Goal: Check status: Check status

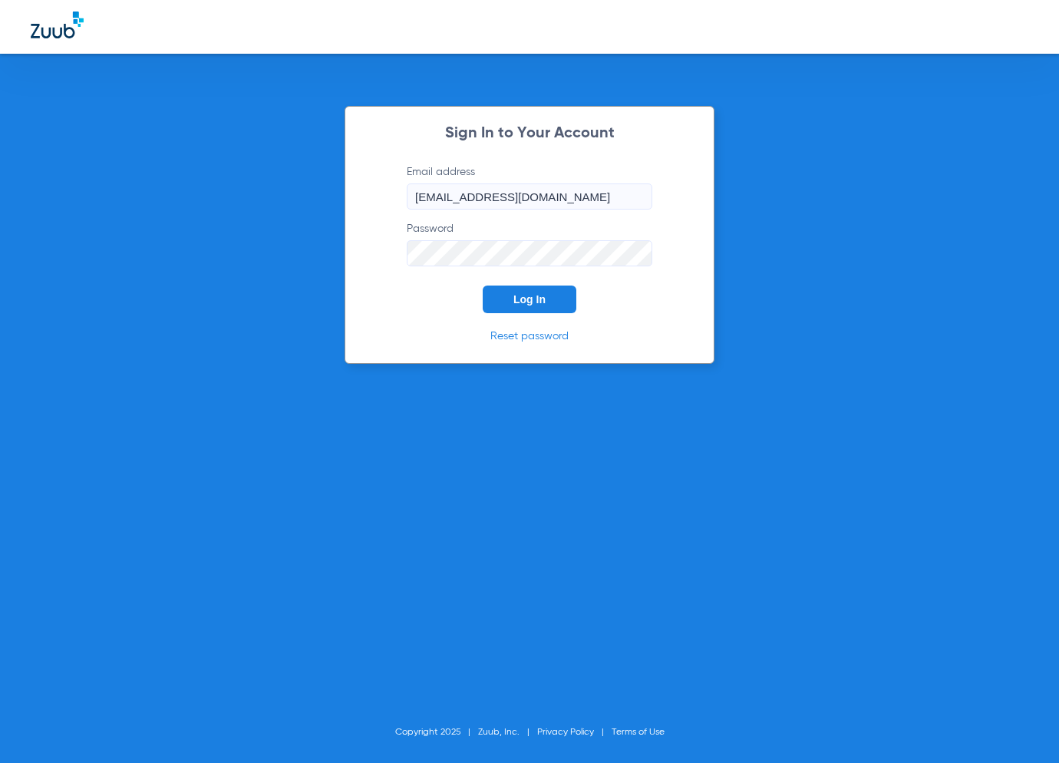
click at [523, 292] on button "Log In" at bounding box center [530, 299] width 94 height 28
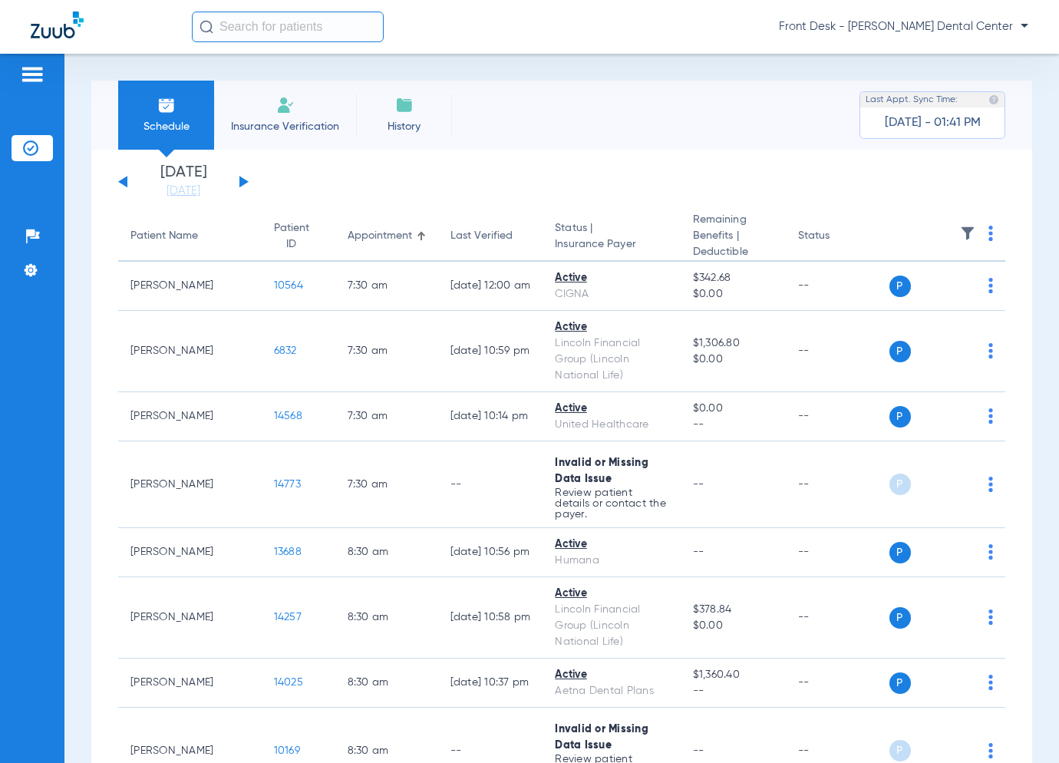
click at [242, 177] on button at bounding box center [243, 182] width 9 height 12
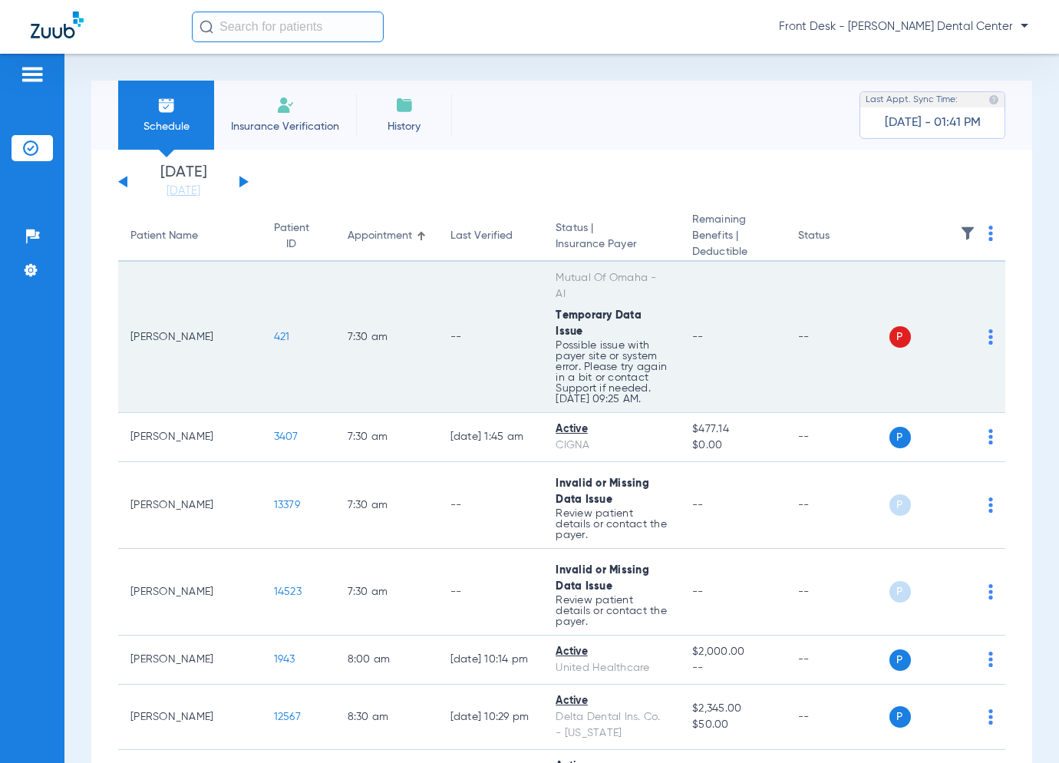
drag, startPoint x: 516, startPoint y: 301, endPoint x: 635, endPoint y: 298, distance: 119.0
click at [635, 298] on td "Mutual Of Omaha - AI Temporary Data Issue Possible issue with payer site or sys…" at bounding box center [611, 337] width 137 height 151
click at [635, 308] on div "Temporary Data Issue" at bounding box center [612, 324] width 112 height 32
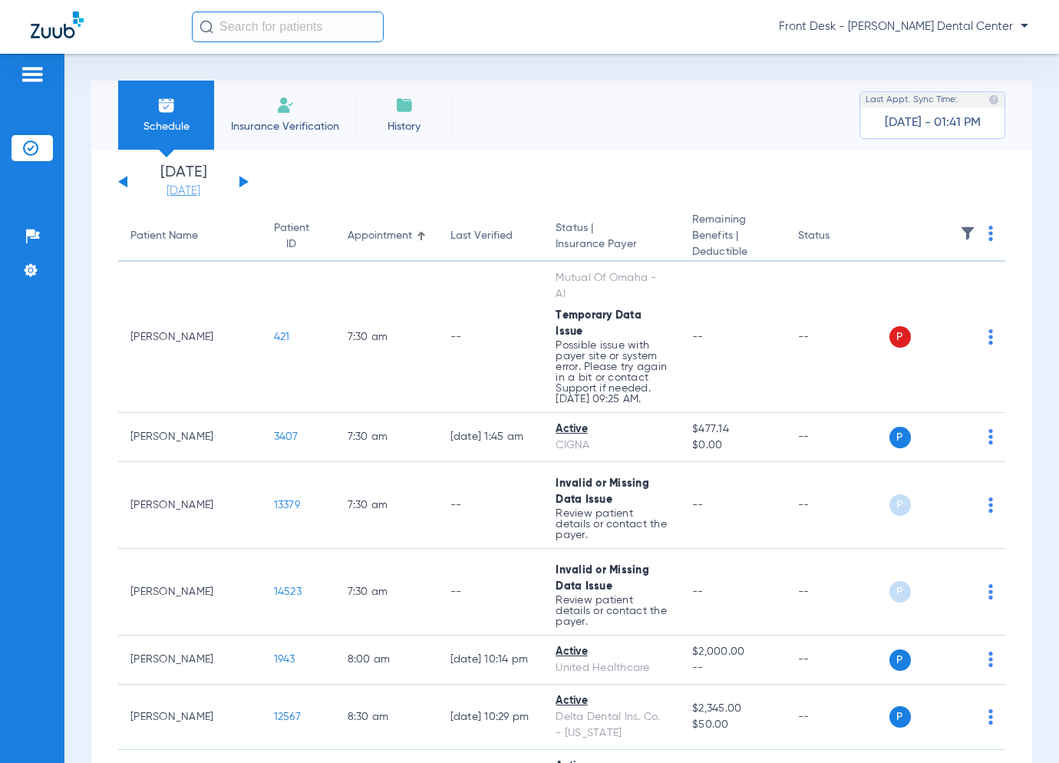
click at [193, 186] on link "[DATE]" at bounding box center [183, 190] width 92 height 15
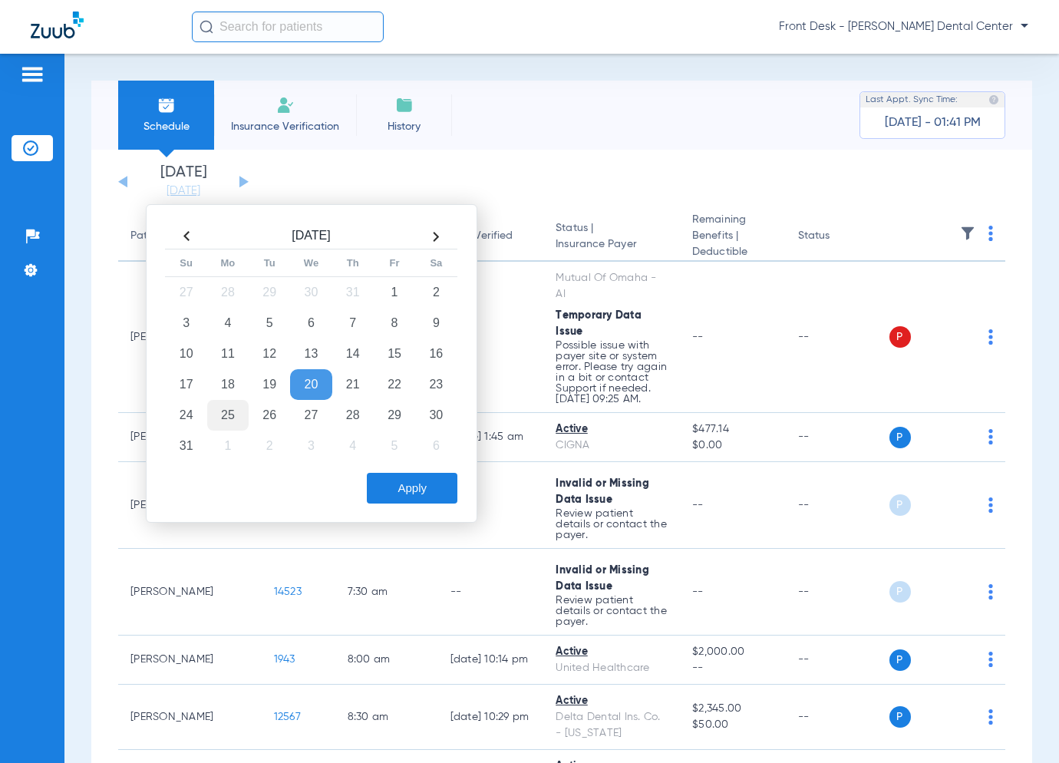
click at [233, 401] on td "25" at bounding box center [227, 415] width 41 height 31
click at [433, 483] on button "Apply" at bounding box center [412, 488] width 91 height 31
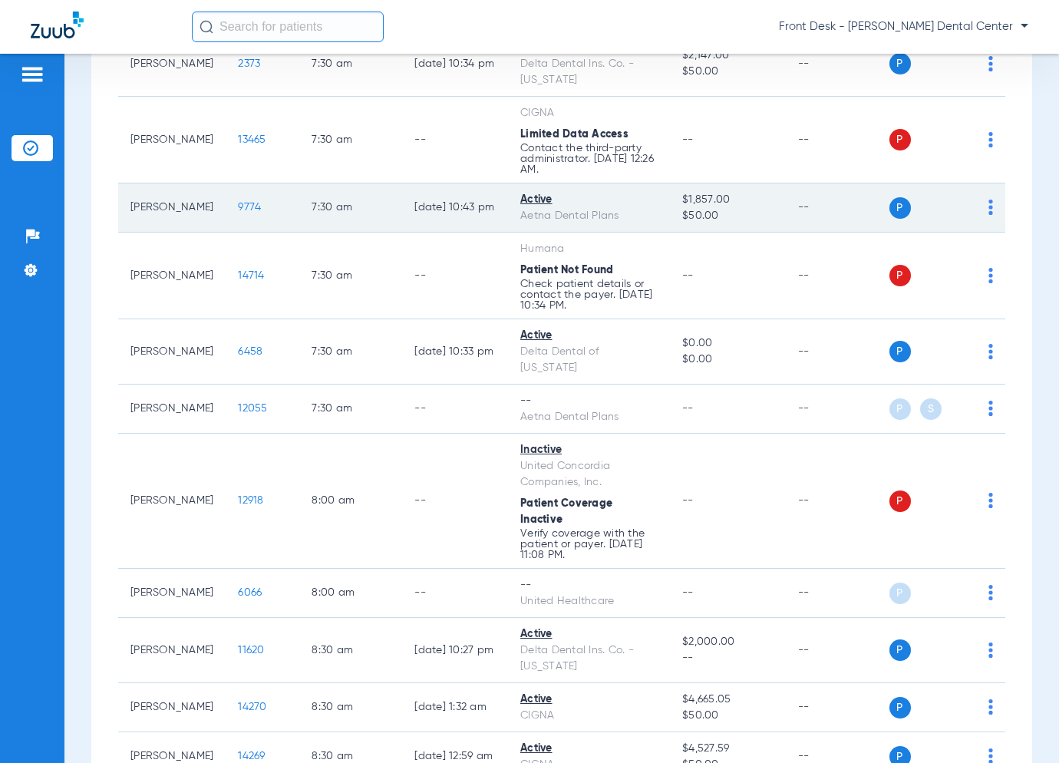
scroll to position [307, 0]
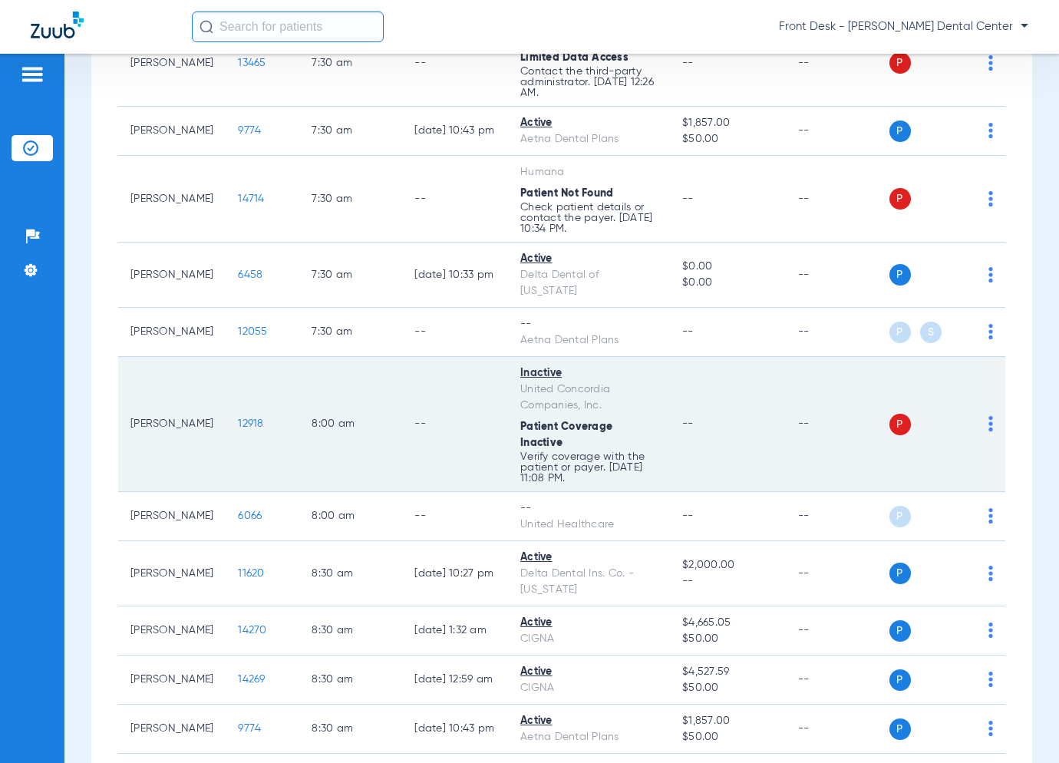
click at [238, 418] on span "12918" at bounding box center [250, 423] width 25 height 11
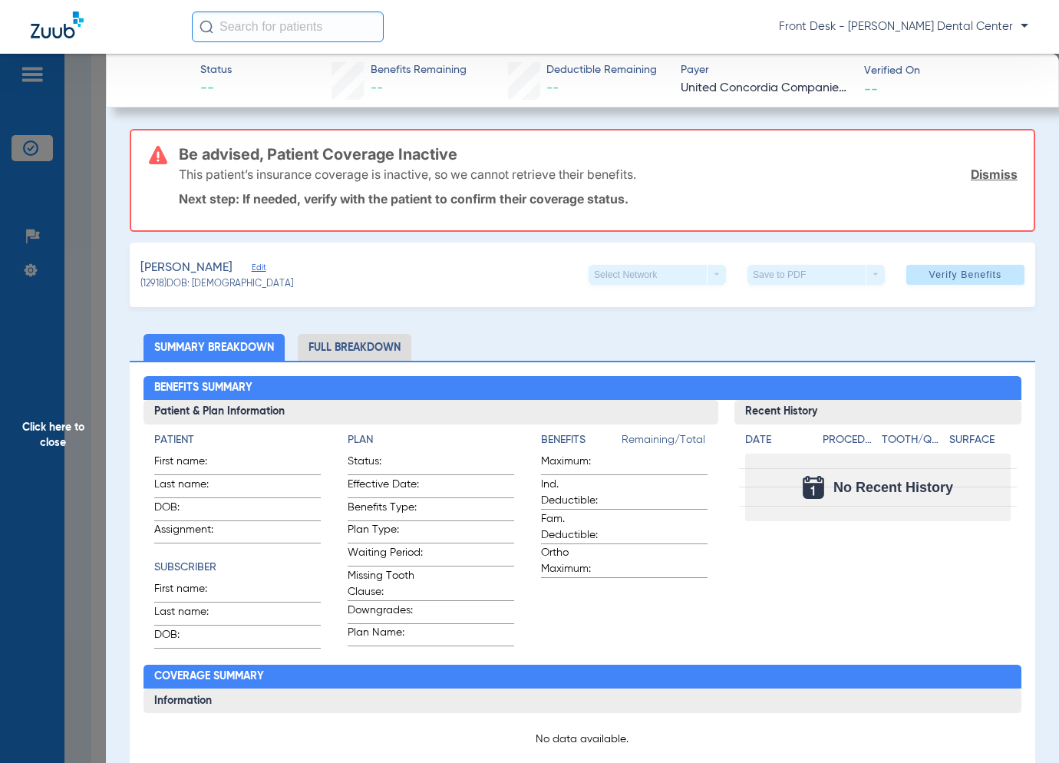
click at [73, 400] on span "Click here to close" at bounding box center [53, 435] width 106 height 763
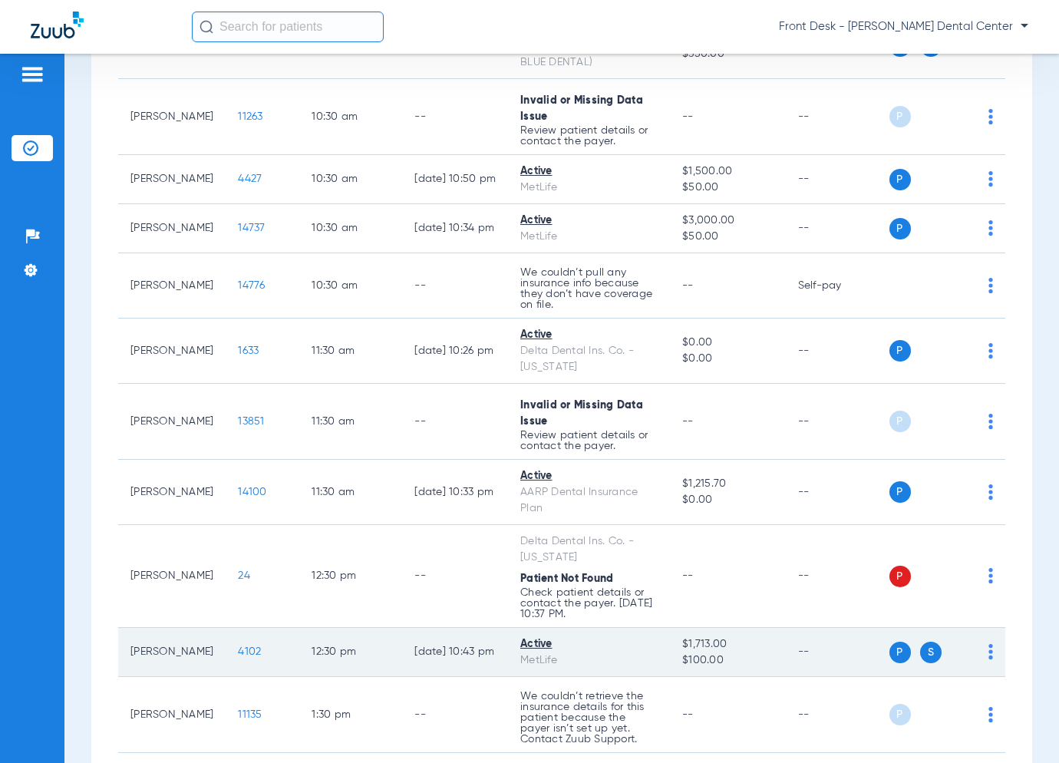
scroll to position [1535, 0]
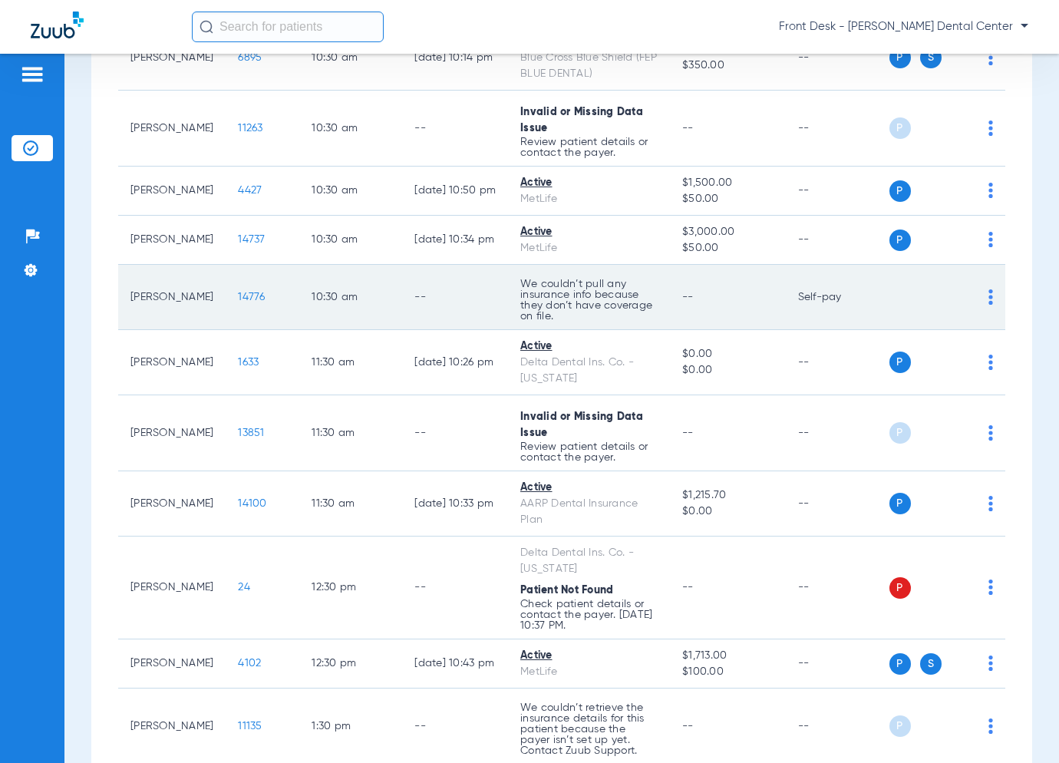
click at [238, 292] on span "14776" at bounding box center [251, 297] width 27 height 11
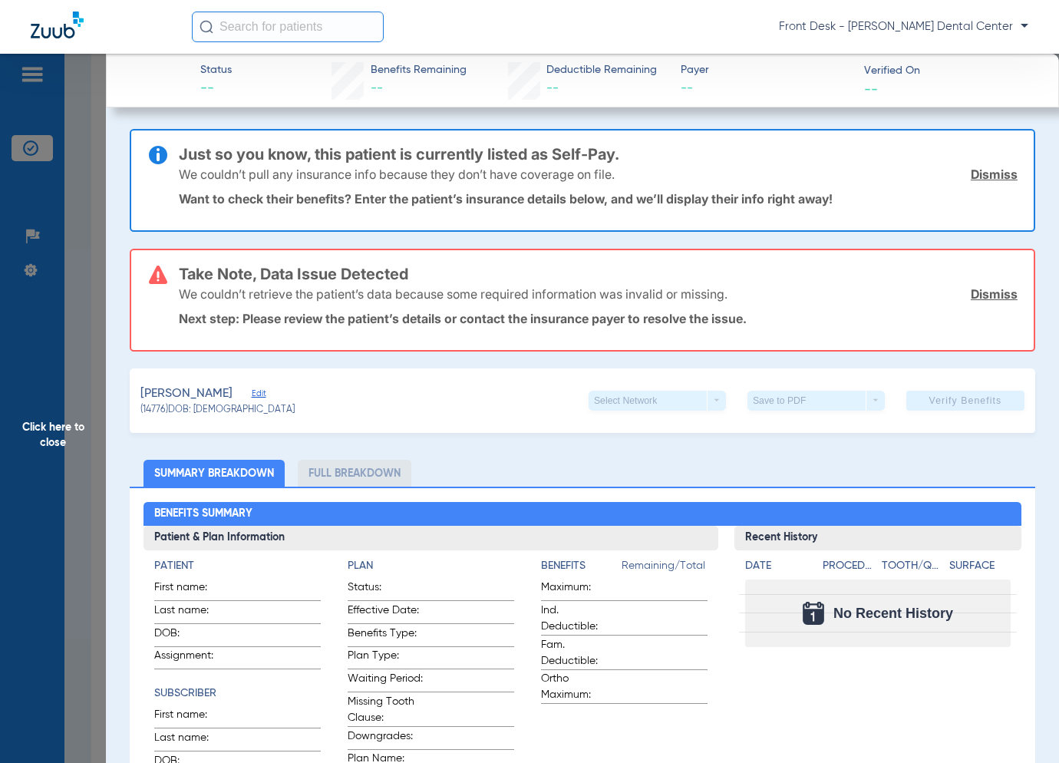
click at [61, 398] on span "Click here to close" at bounding box center [53, 435] width 106 height 763
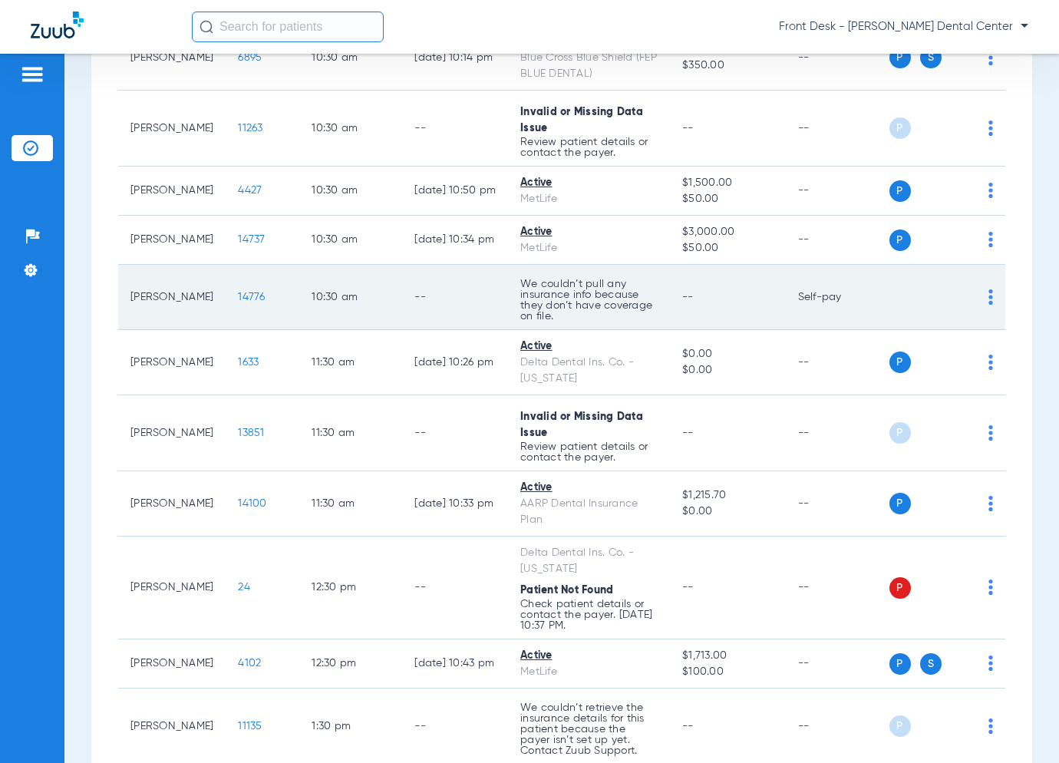
click at [238, 292] on span "14776" at bounding box center [251, 297] width 27 height 11
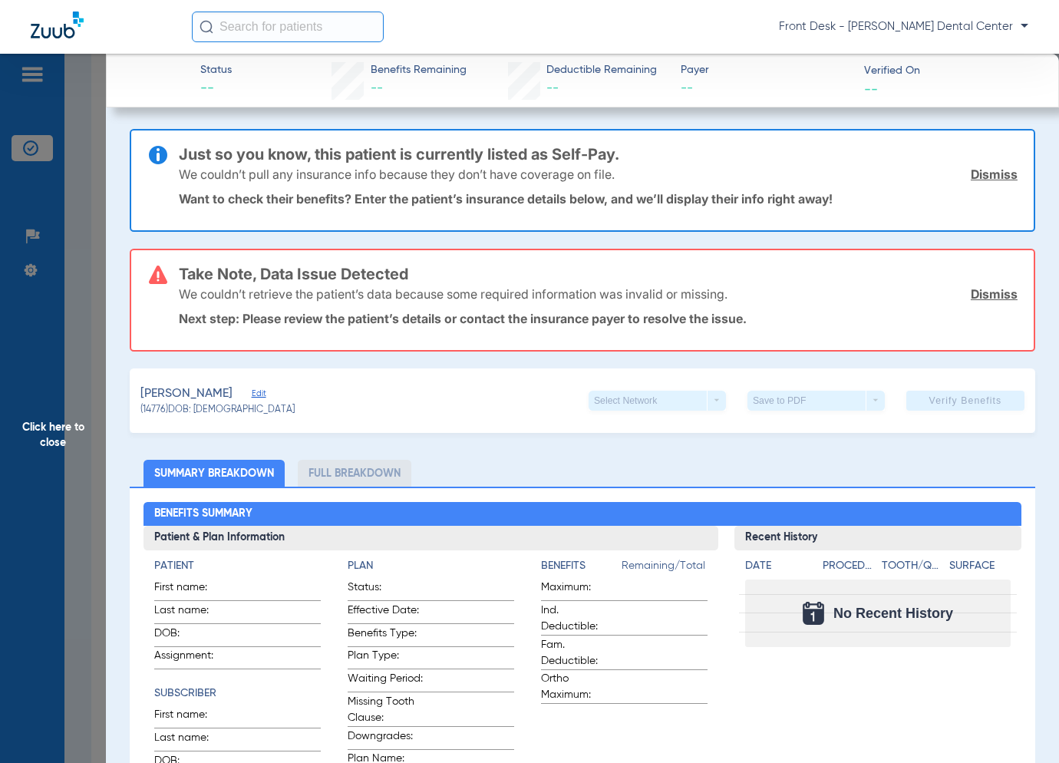
click at [77, 309] on span "Click here to close" at bounding box center [53, 435] width 106 height 763
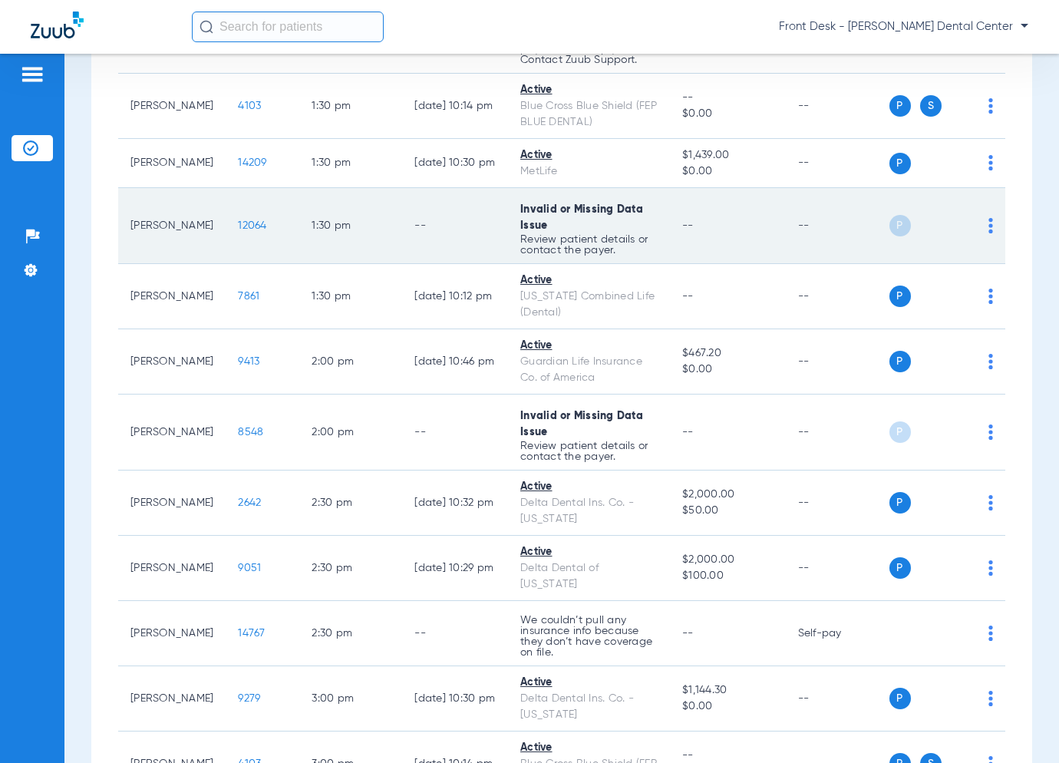
scroll to position [2529, 0]
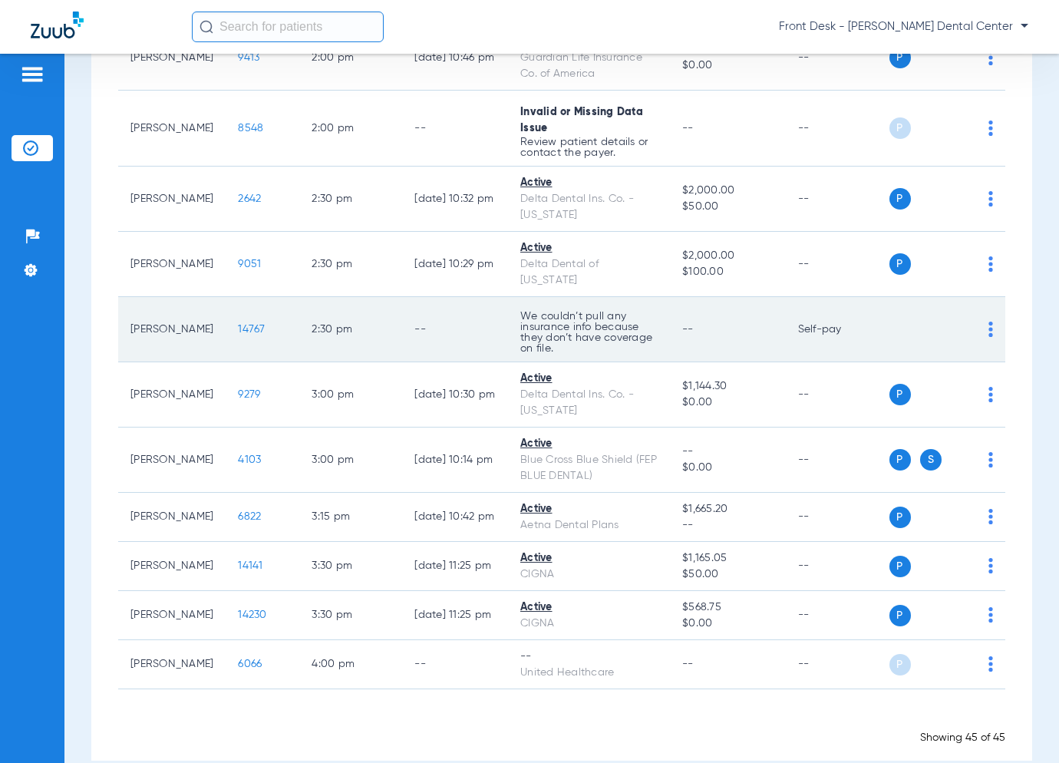
click at [238, 324] on span "14767" at bounding box center [251, 329] width 27 height 11
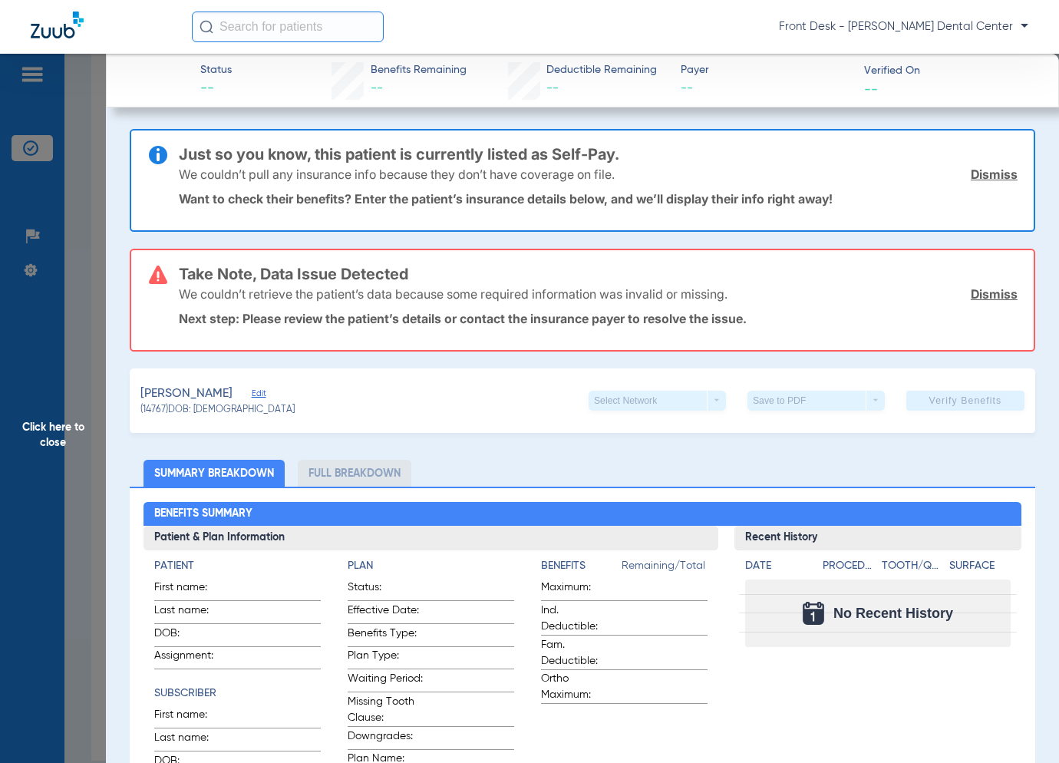
click at [101, 347] on span "Click here to close" at bounding box center [53, 435] width 106 height 763
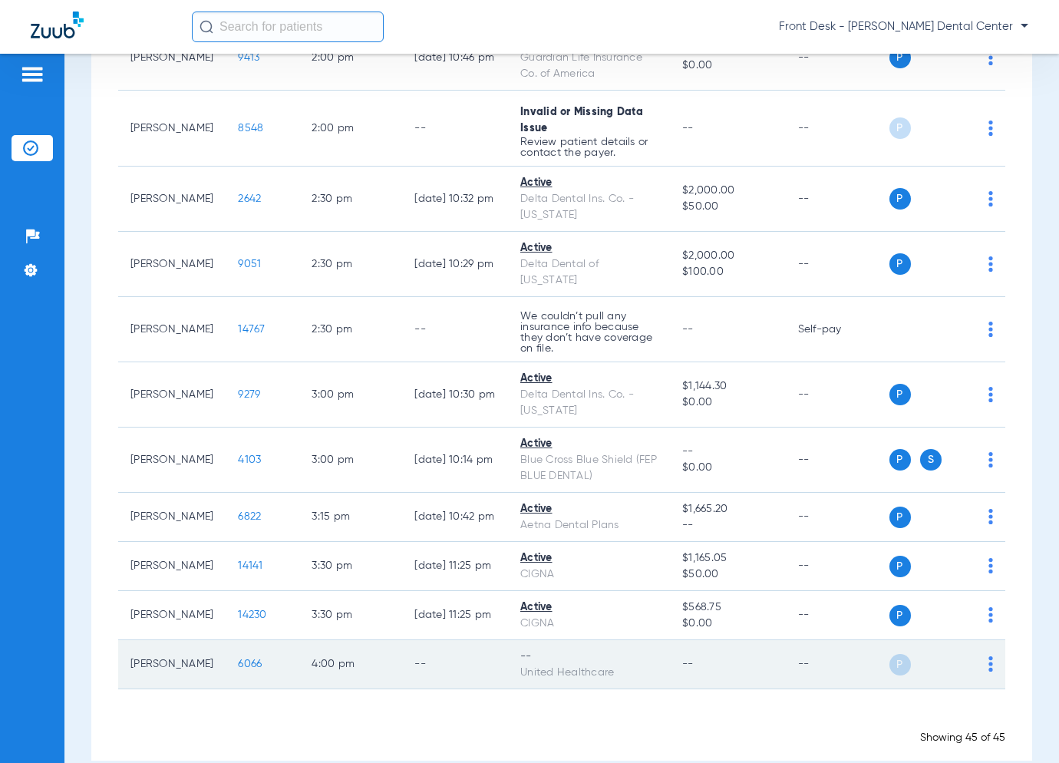
click at [238, 658] on span "6066" at bounding box center [250, 663] width 24 height 11
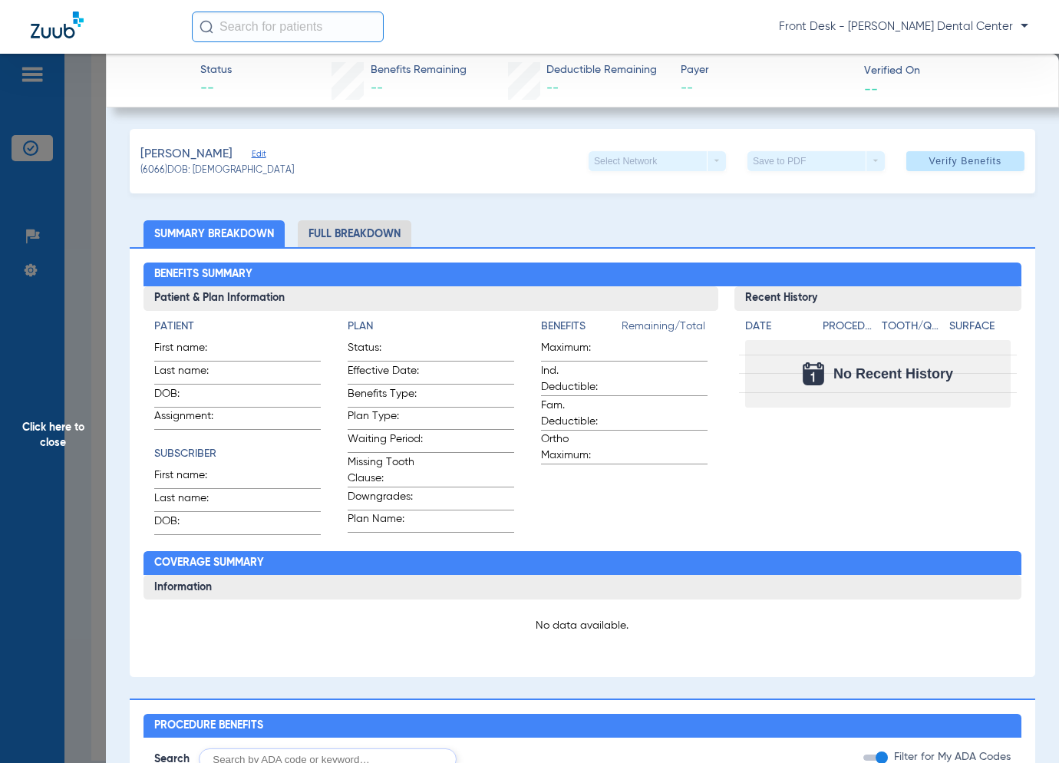
click at [35, 505] on span "Click here to close" at bounding box center [53, 435] width 106 height 763
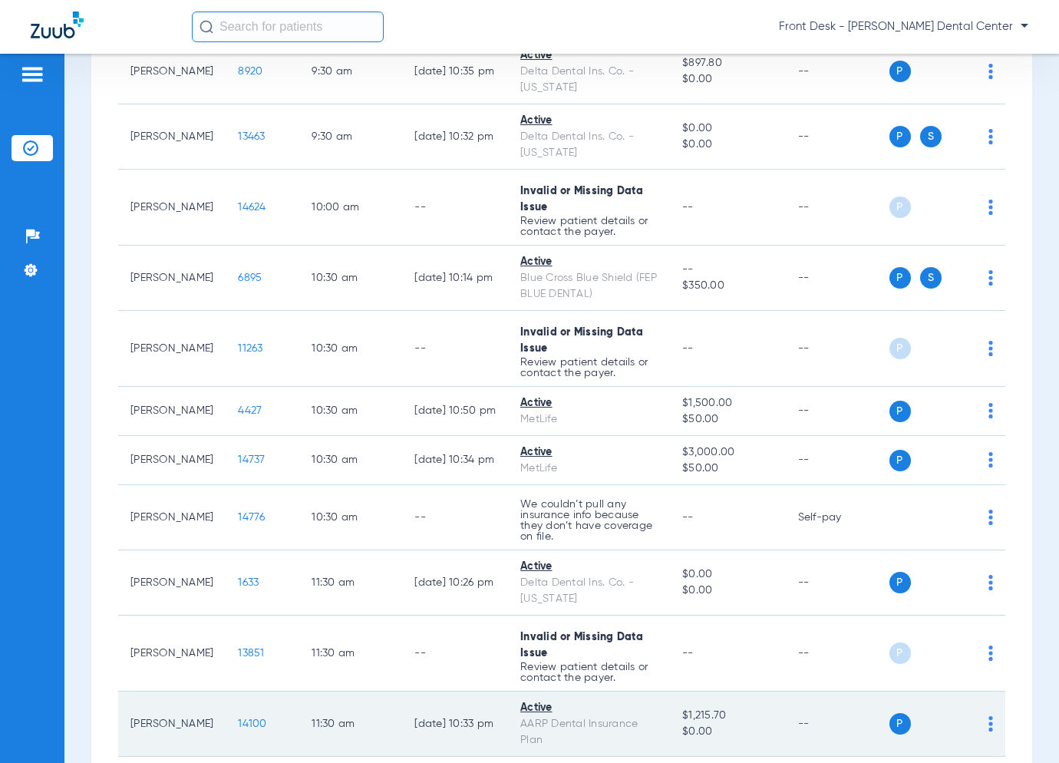
scroll to position [1301, 0]
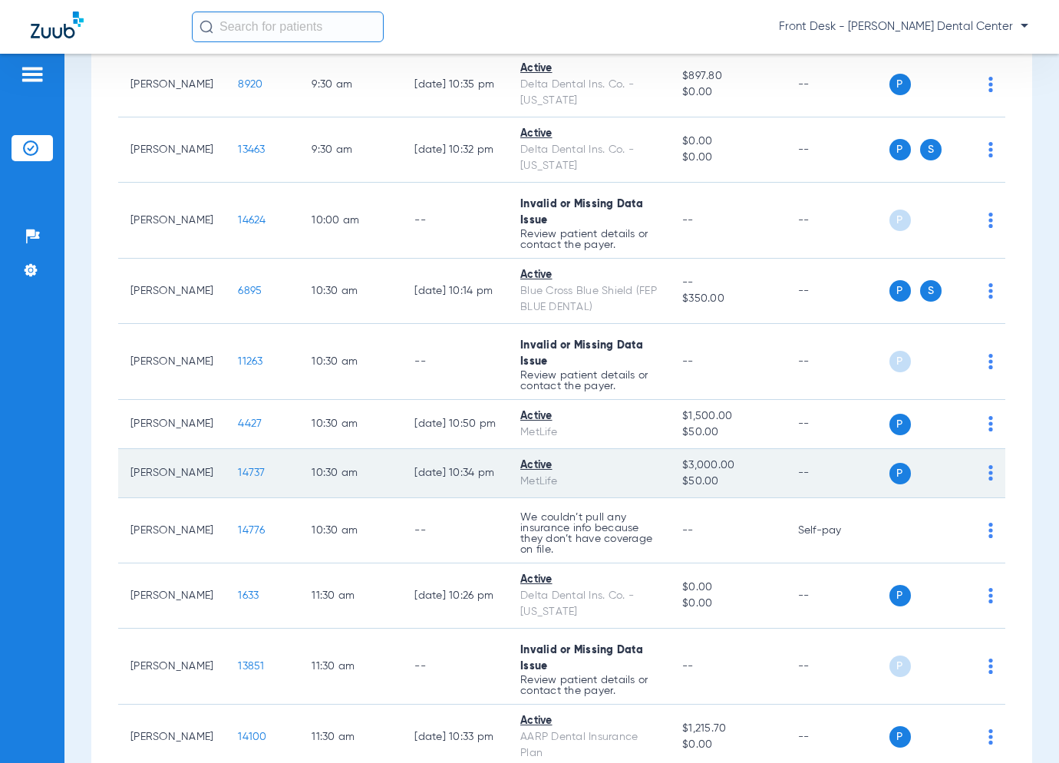
click at [238, 467] on span "14737" at bounding box center [251, 472] width 27 height 11
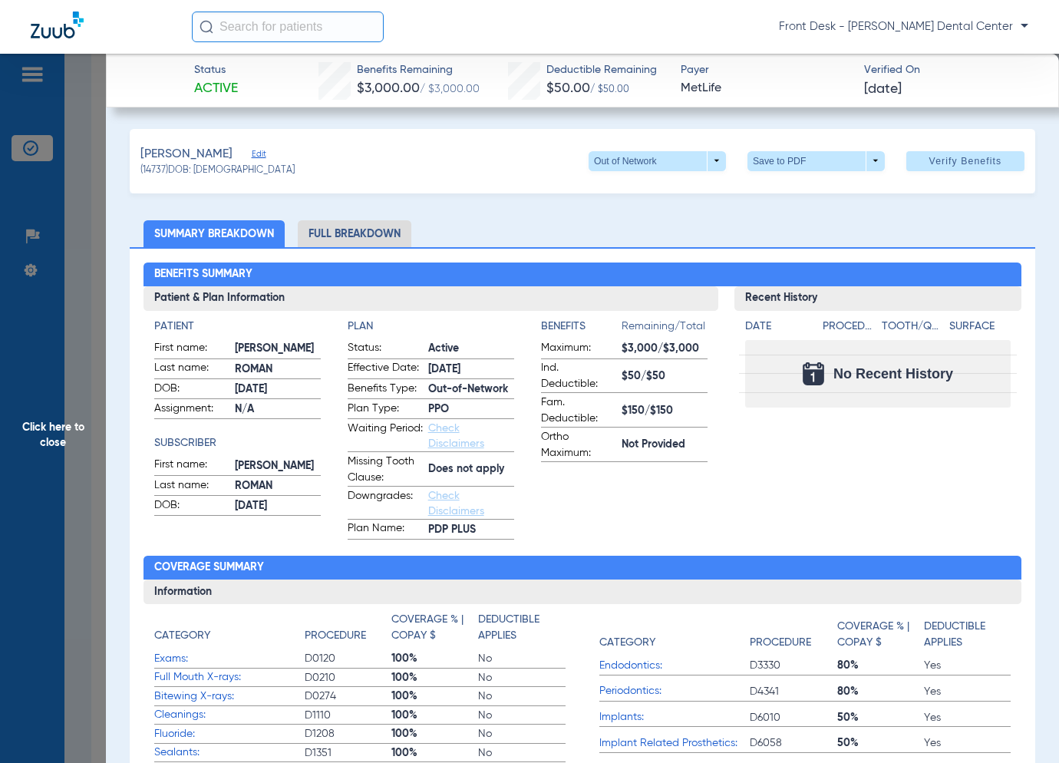
click at [81, 430] on span "Click here to close" at bounding box center [53, 435] width 106 height 763
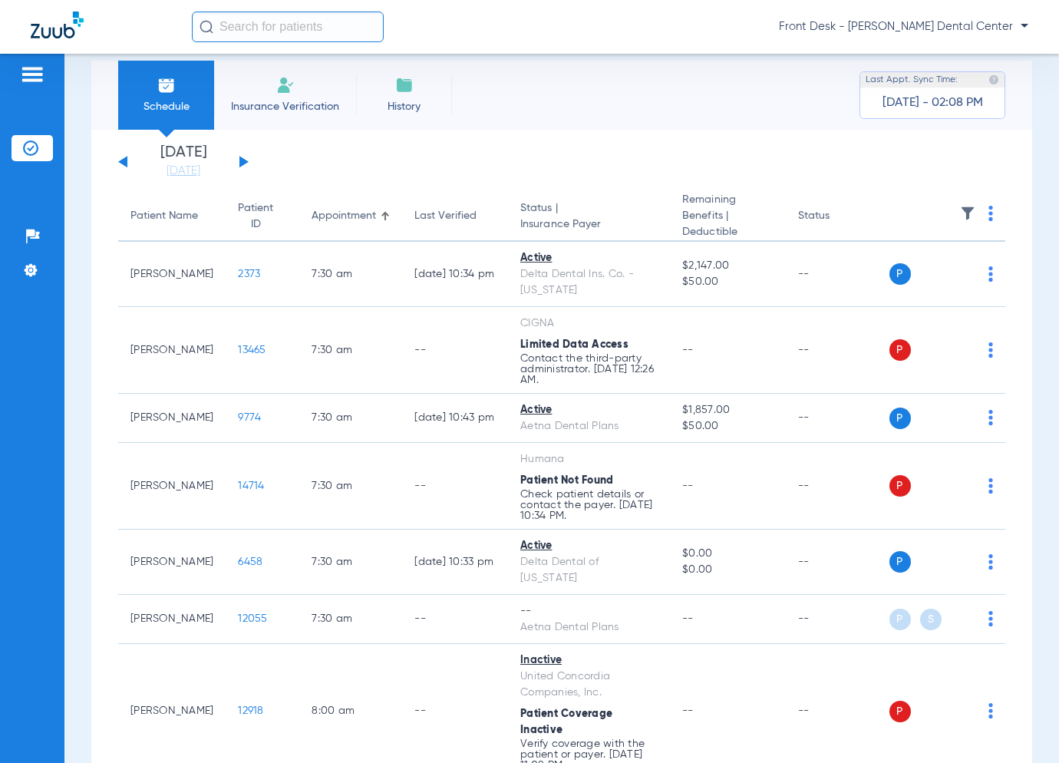
scroll to position [0, 0]
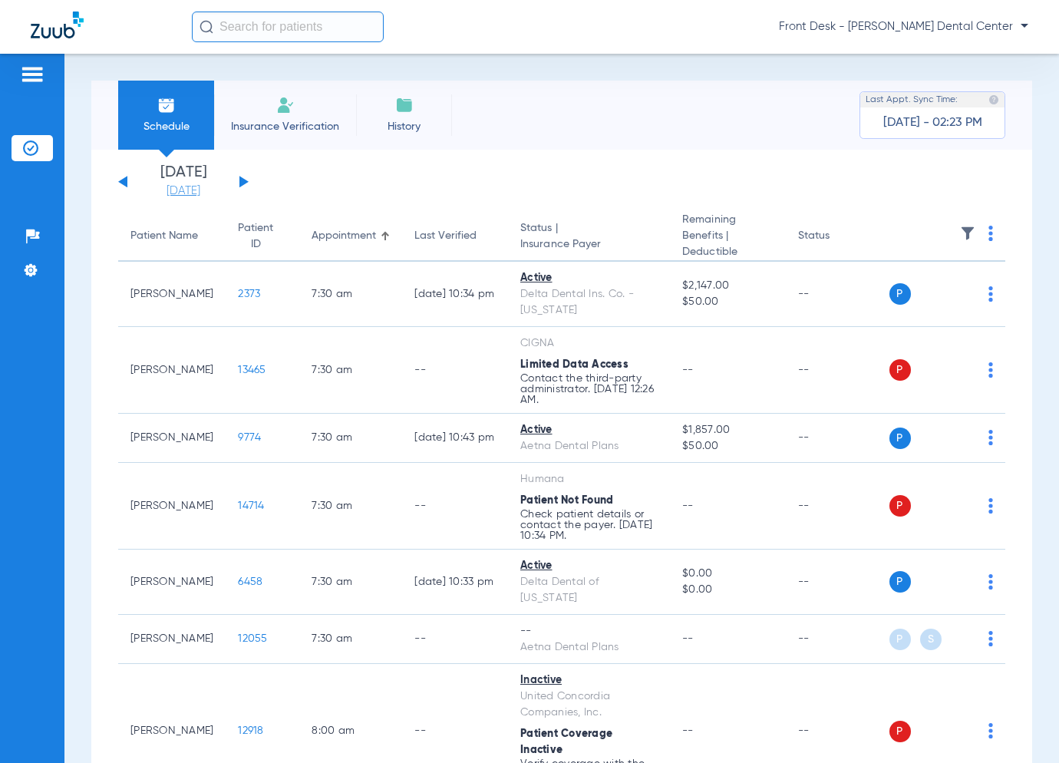
click at [176, 190] on link "[DATE]" at bounding box center [183, 190] width 92 height 15
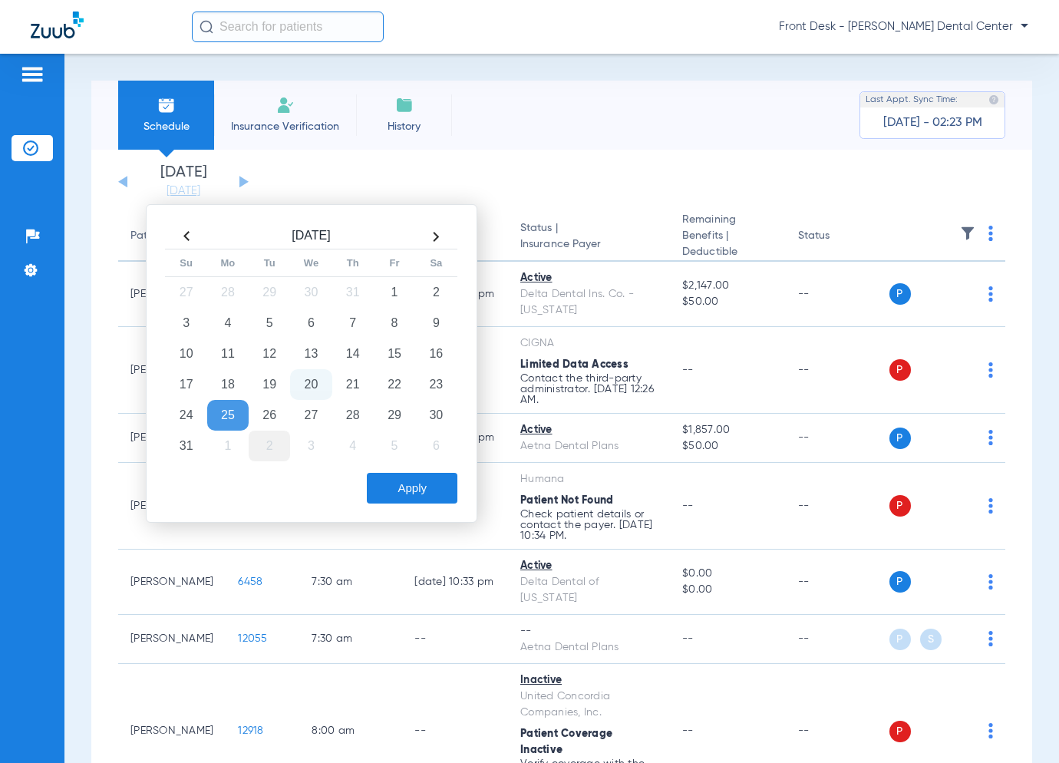
click at [272, 444] on td "2" at bounding box center [269, 446] width 41 height 31
click at [403, 493] on button "Apply" at bounding box center [412, 488] width 91 height 31
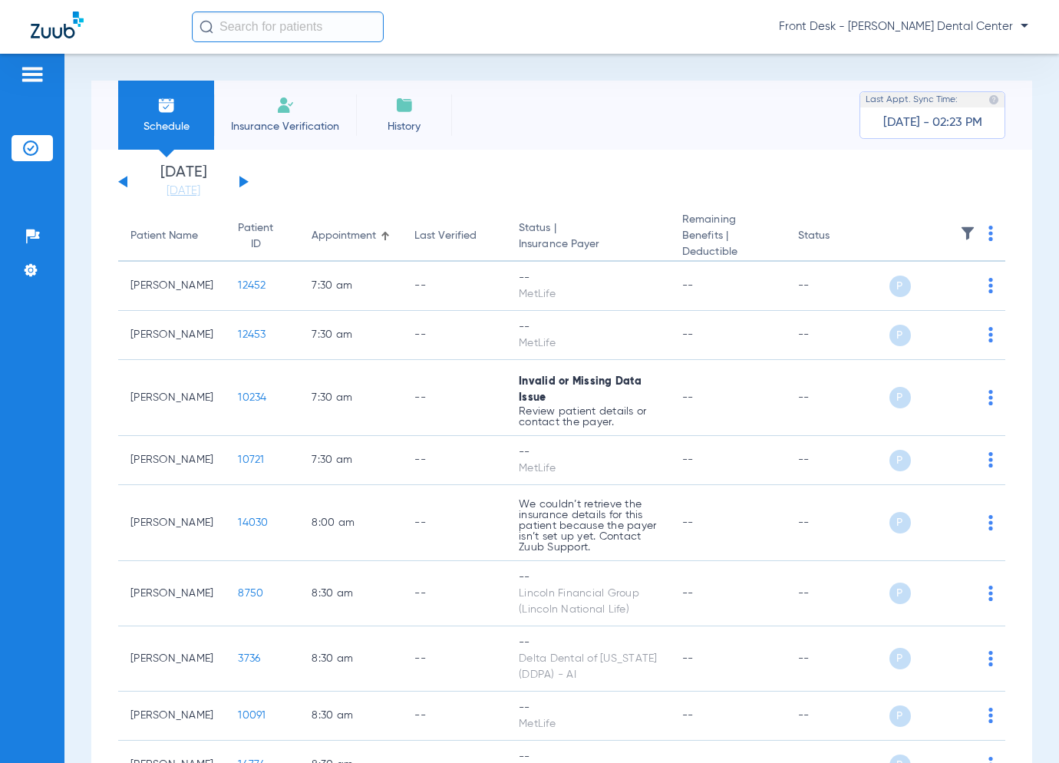
click at [122, 180] on button at bounding box center [122, 182] width 9 height 12
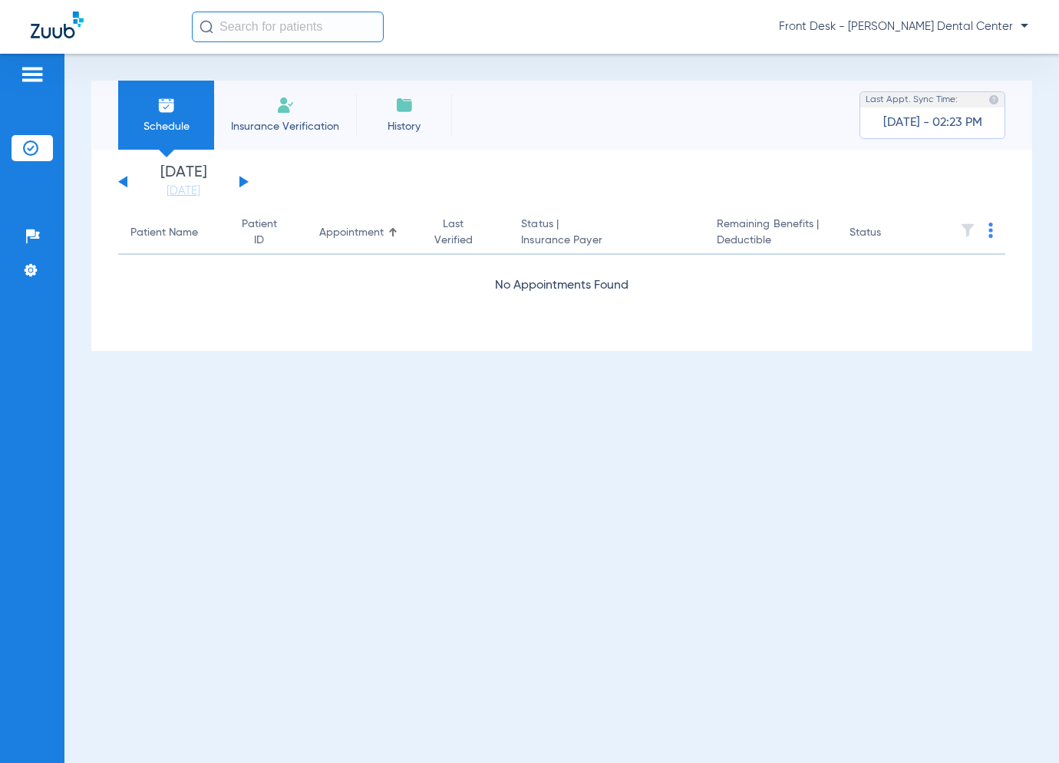
click at [120, 180] on div "[DATE] [DATE] [DATE] [DATE] [DATE] [DATE] [DATE] [DATE] [DATE] [DATE] [DATE] [D…" at bounding box center [183, 182] width 130 height 34
click at [125, 182] on button at bounding box center [122, 182] width 9 height 12
click at [125, 183] on button at bounding box center [122, 182] width 9 height 12
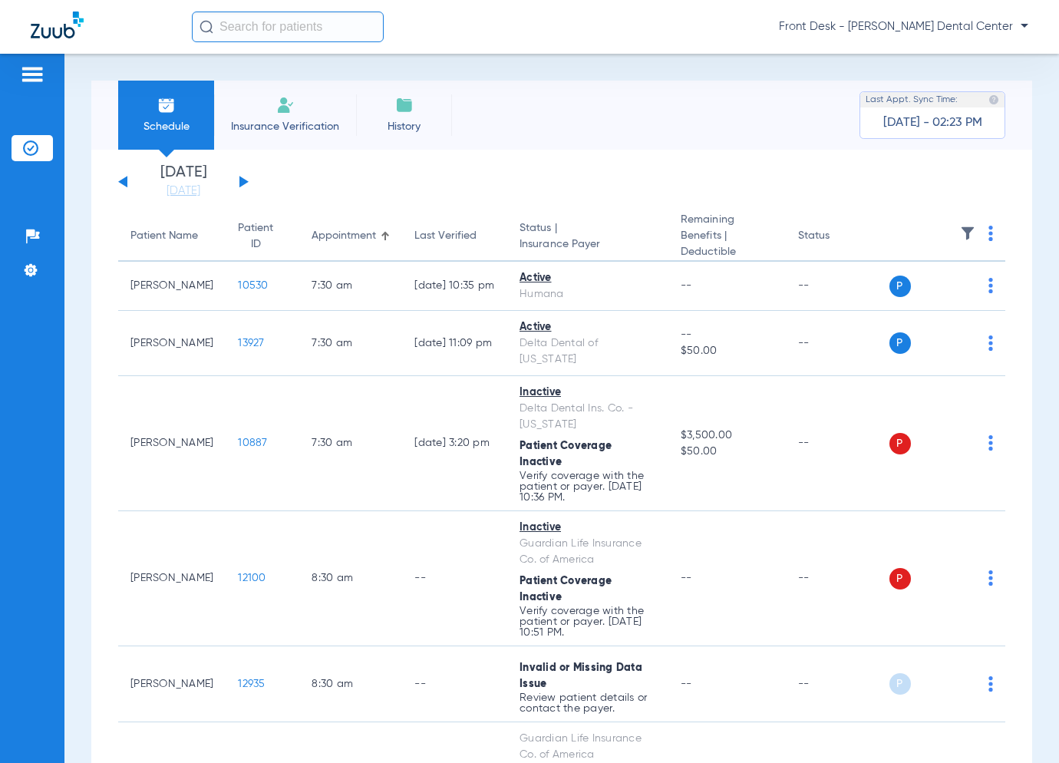
click at [245, 184] on div "[DATE] [DATE] [DATE] [DATE] [DATE] [DATE] [DATE] [DATE] [DATE] [DATE] [DATE] [D…" at bounding box center [183, 182] width 130 height 34
click at [242, 183] on button at bounding box center [243, 182] width 9 height 12
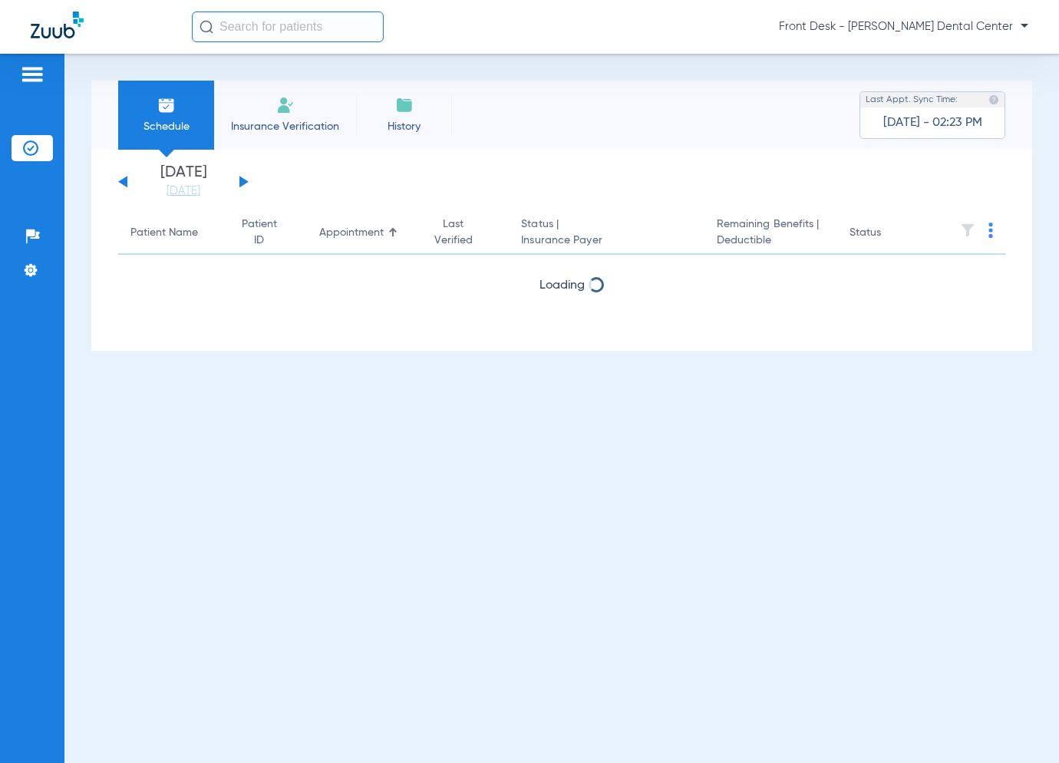
click at [242, 183] on button at bounding box center [243, 182] width 9 height 12
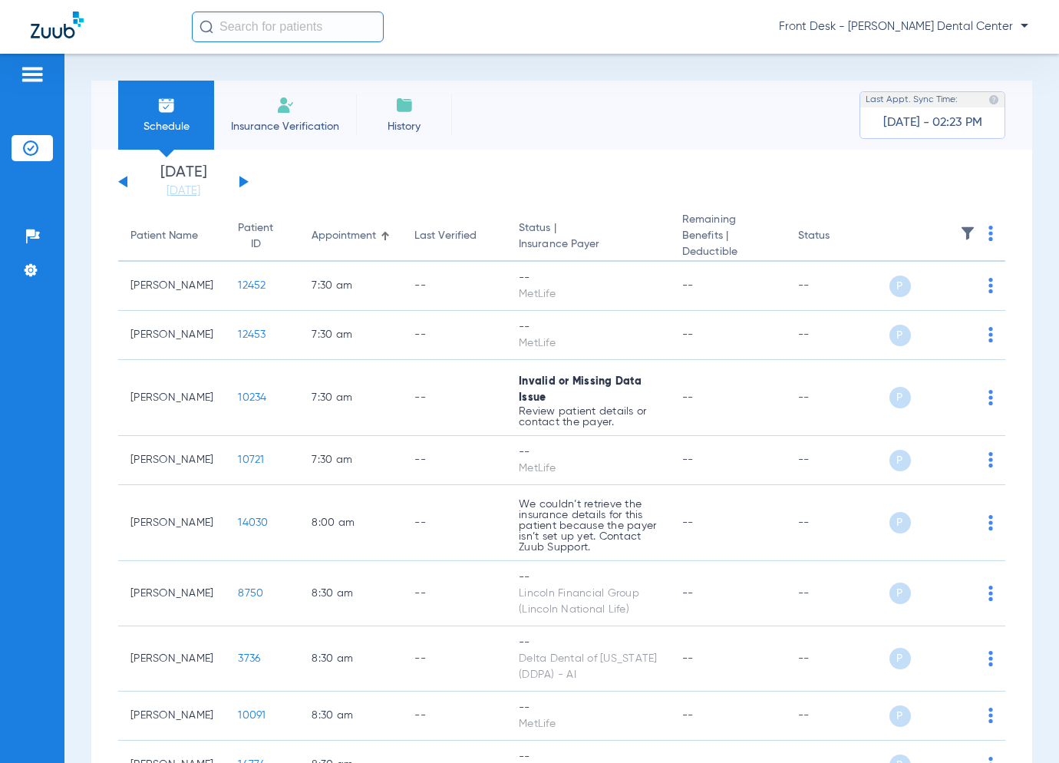
click at [245, 180] on button at bounding box center [243, 182] width 9 height 12
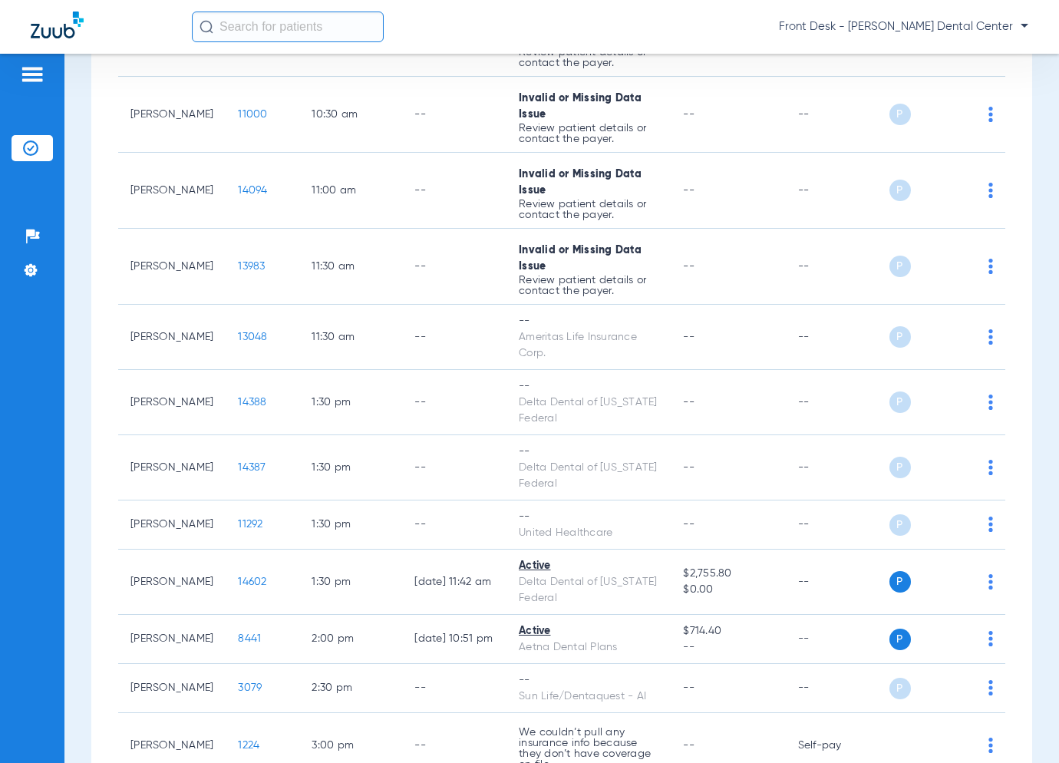
scroll to position [921, 0]
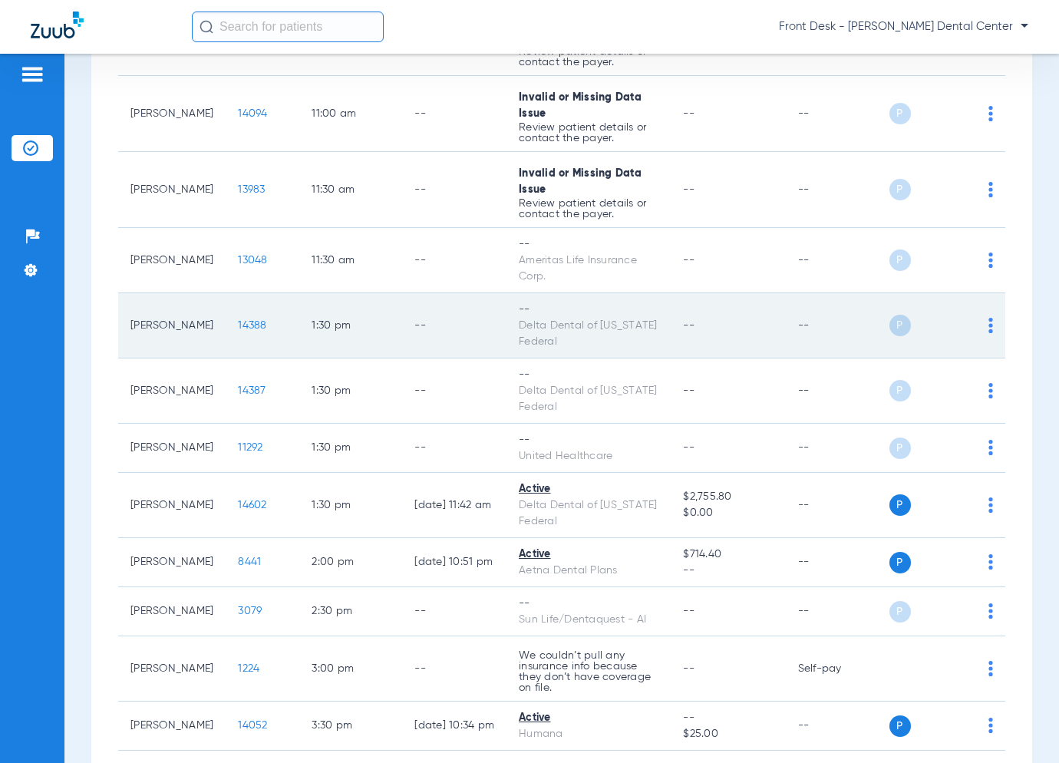
click at [238, 331] on span "14388" at bounding box center [252, 325] width 28 height 11
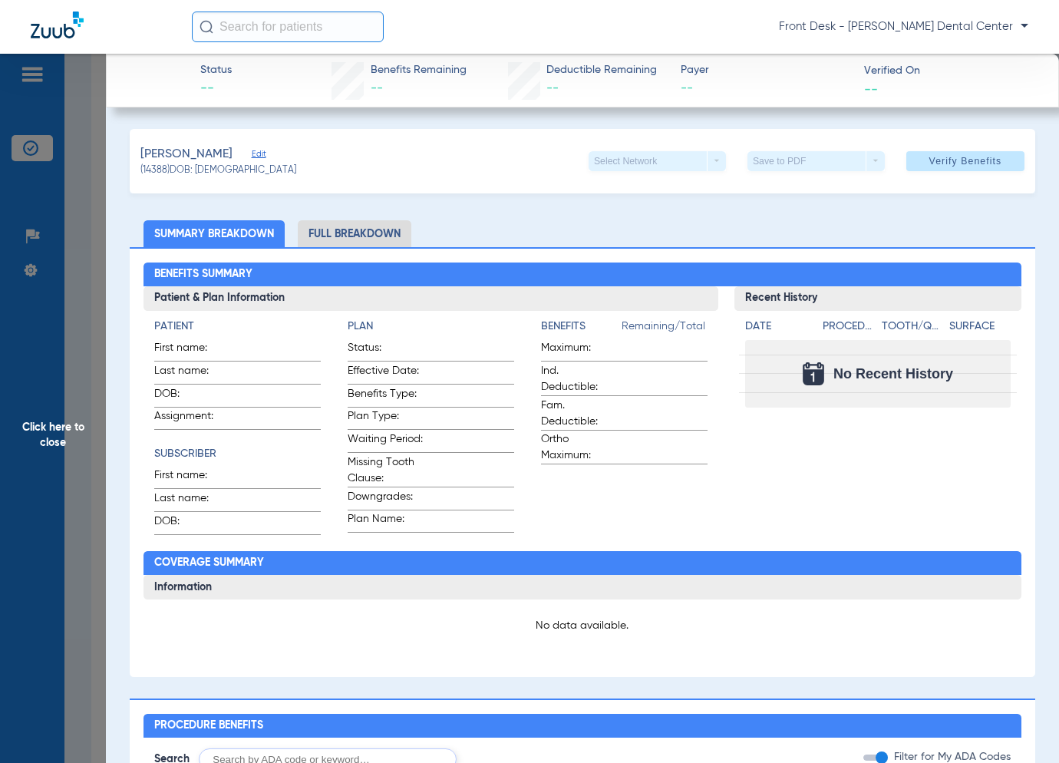
click at [89, 430] on span "Click here to close" at bounding box center [53, 435] width 106 height 763
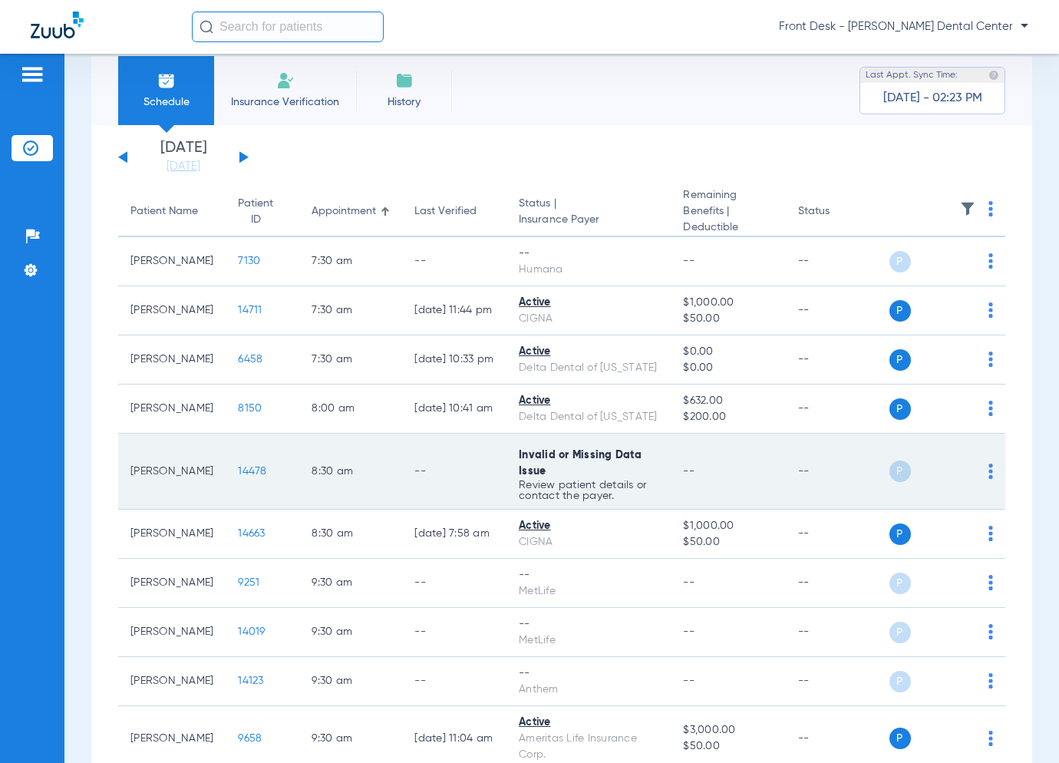
scroll to position [0, 0]
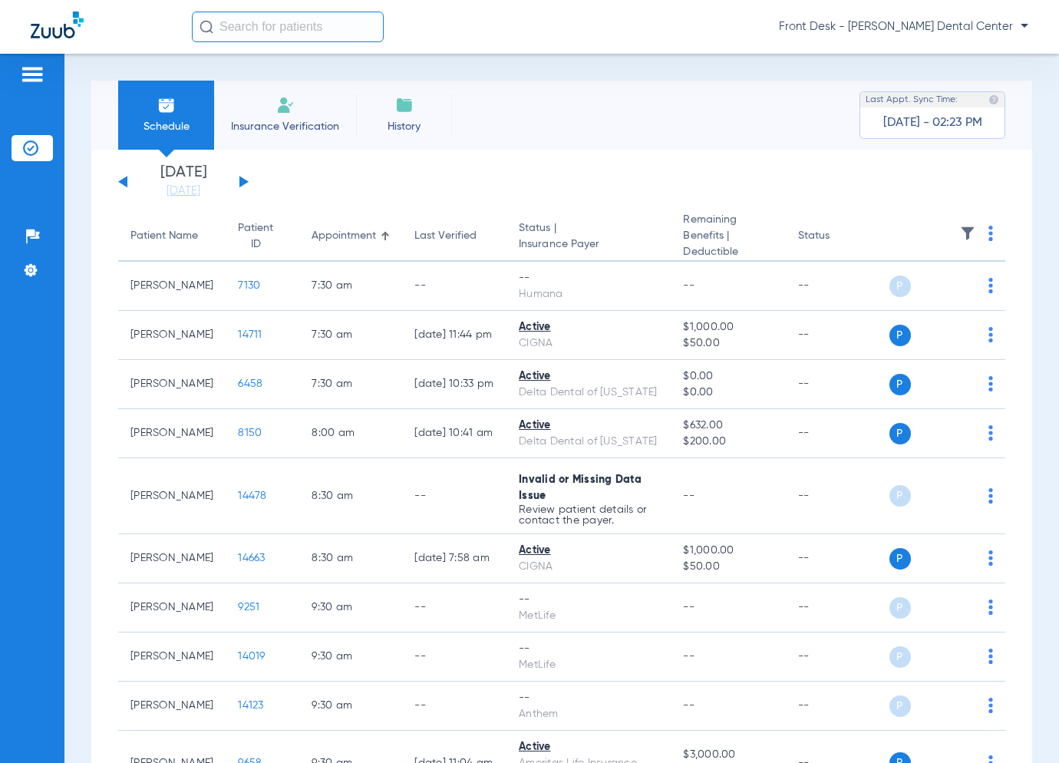
click at [119, 180] on div "[DATE] [DATE] [DATE] [DATE] [DATE] [DATE] [DATE] [DATE] [DATE] [DATE] [DATE] [D…" at bounding box center [183, 182] width 130 height 34
click at [125, 181] on button at bounding box center [122, 182] width 9 height 12
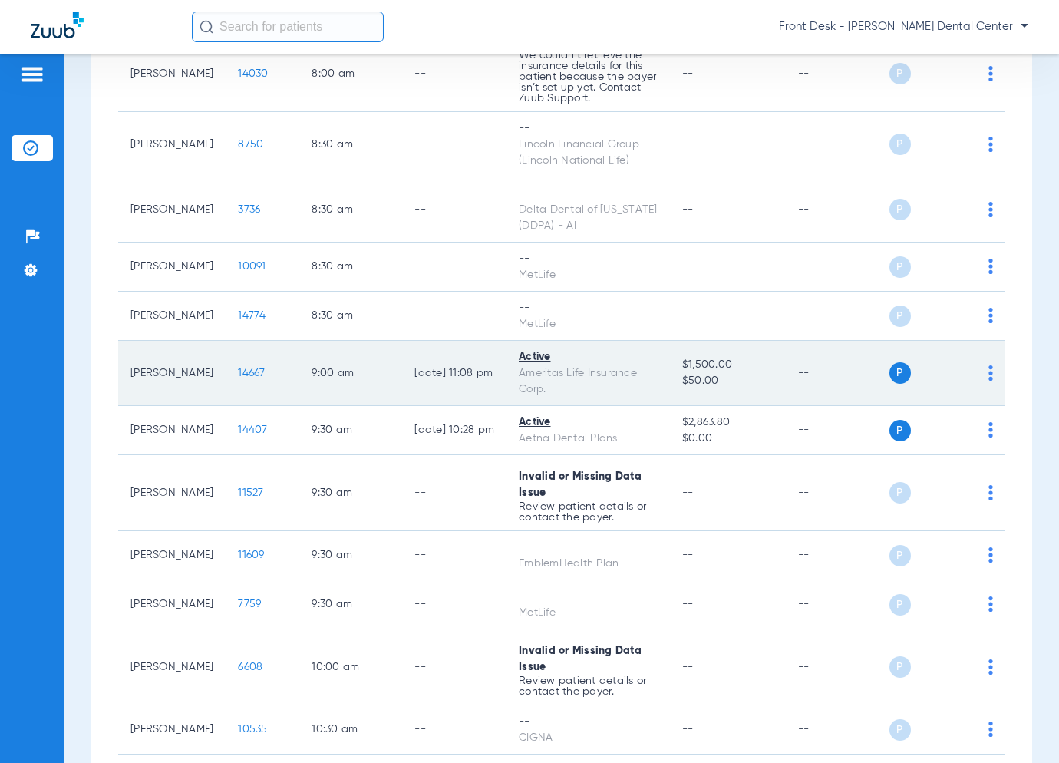
scroll to position [460, 0]
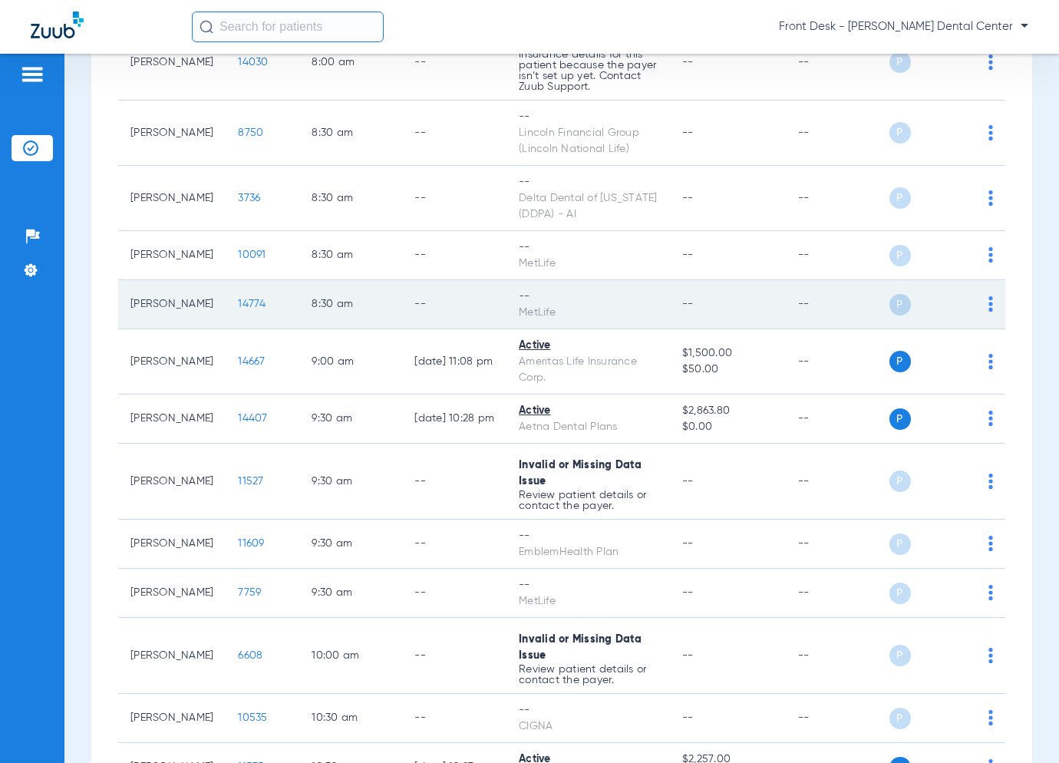
click at [238, 302] on span "14774" at bounding box center [252, 304] width 28 height 11
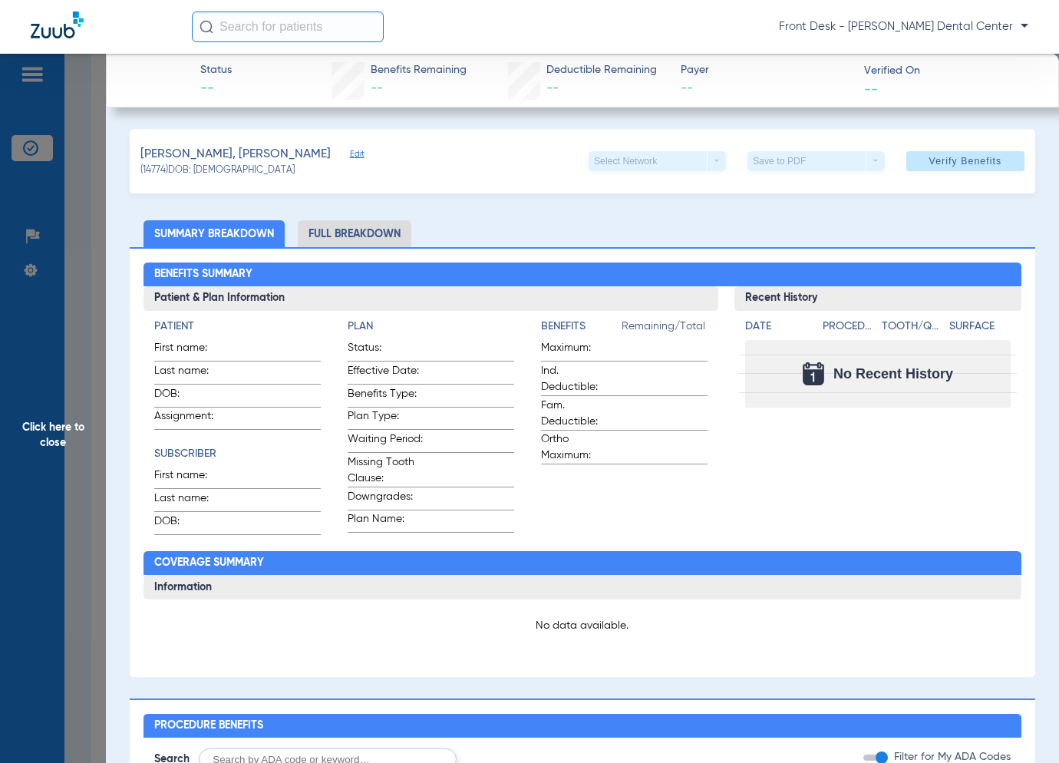
click at [66, 330] on span "Click here to close" at bounding box center [53, 435] width 106 height 763
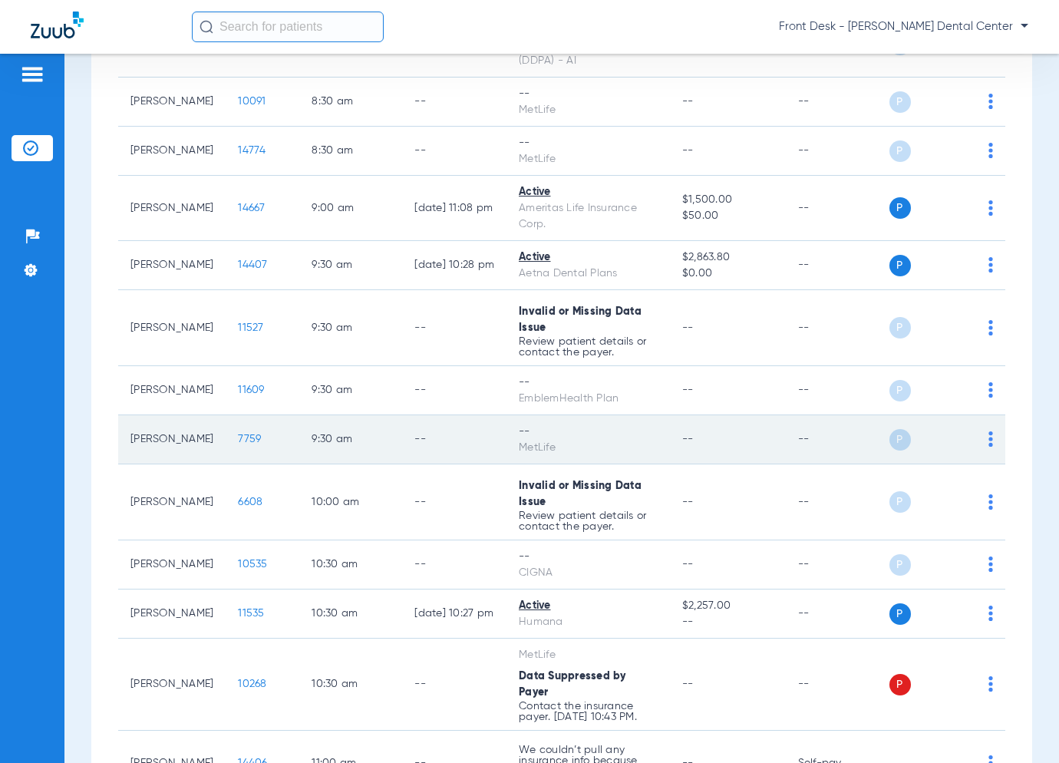
scroll to position [691, 0]
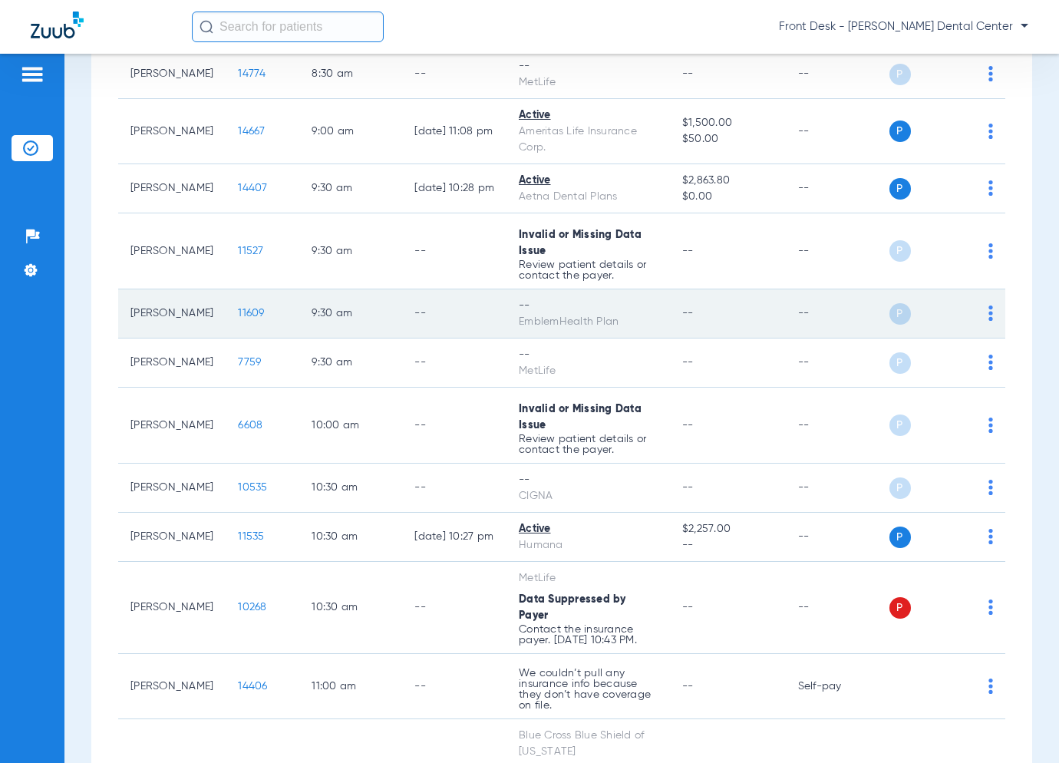
click at [238, 311] on span "11609" at bounding box center [251, 313] width 26 height 11
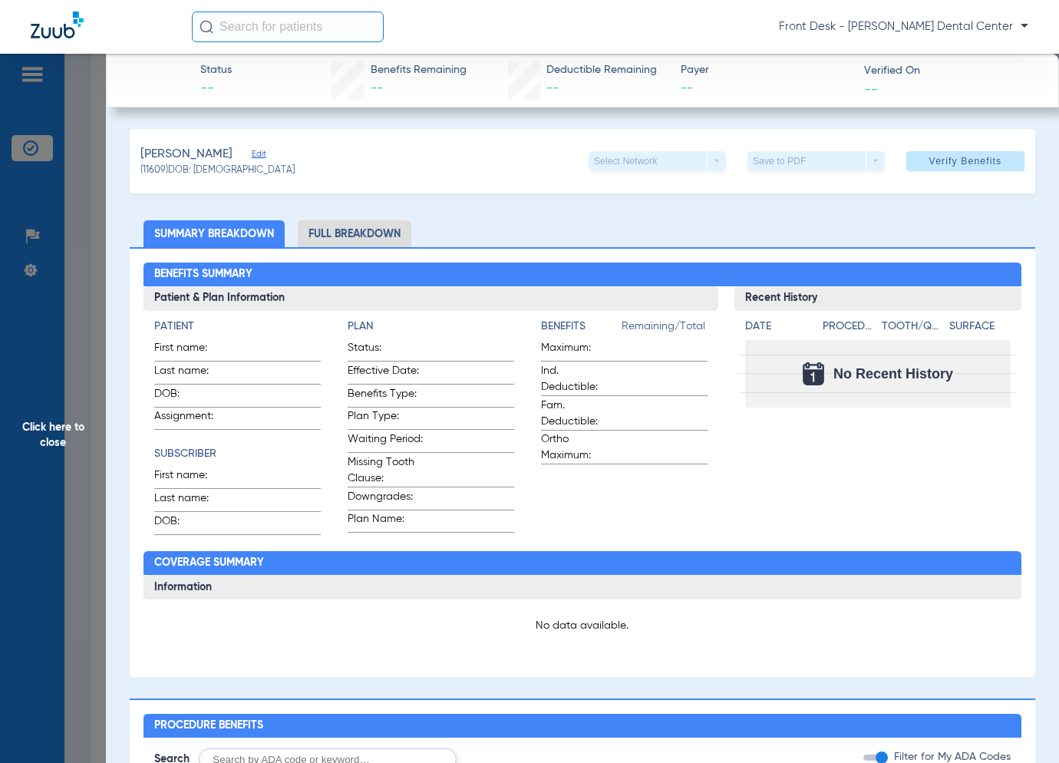
click at [24, 324] on span "Click here to close" at bounding box center [53, 435] width 106 height 763
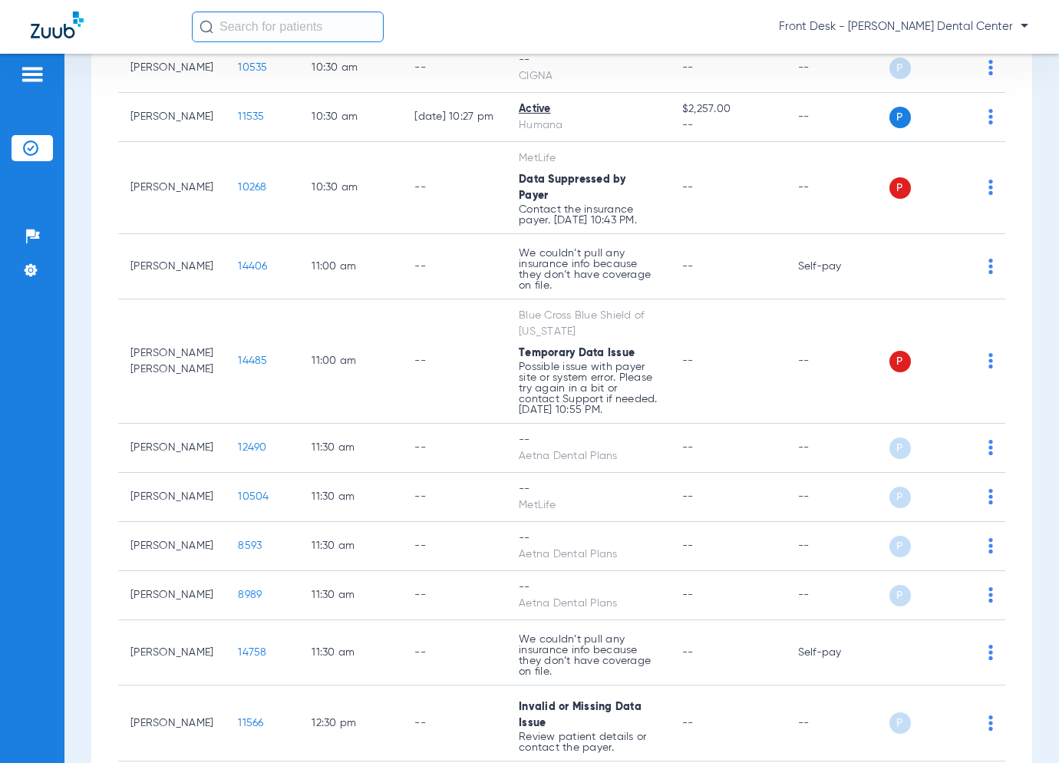
scroll to position [1107, 0]
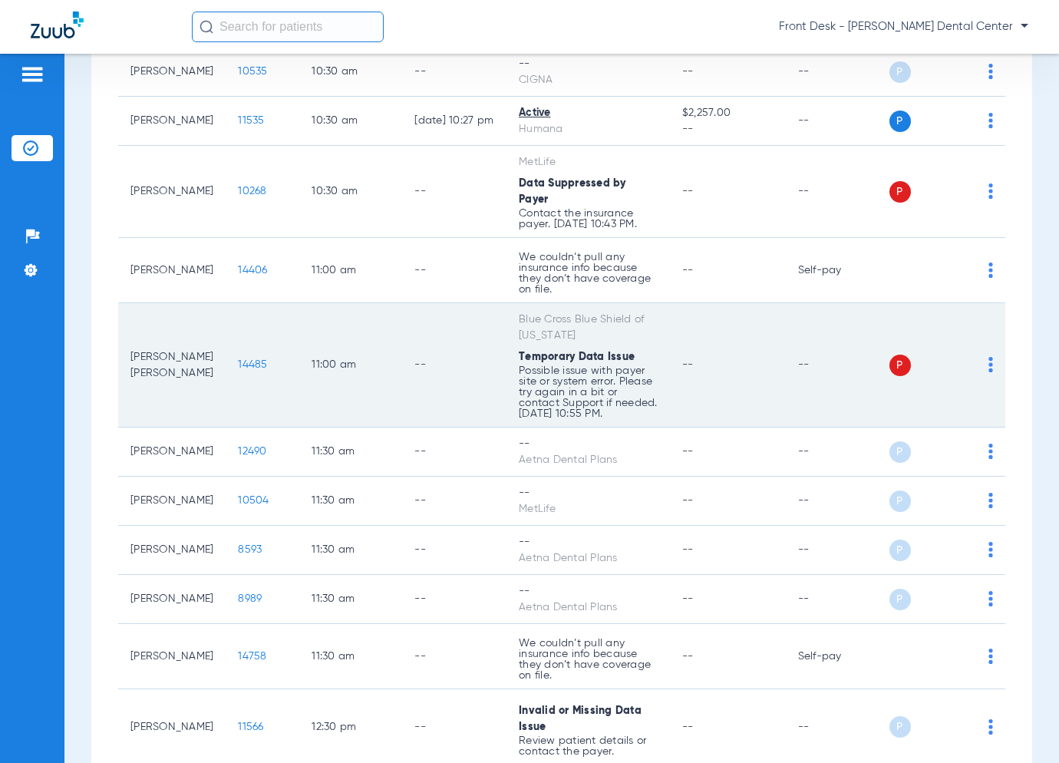
click at [238, 365] on span "14485" at bounding box center [252, 364] width 29 height 11
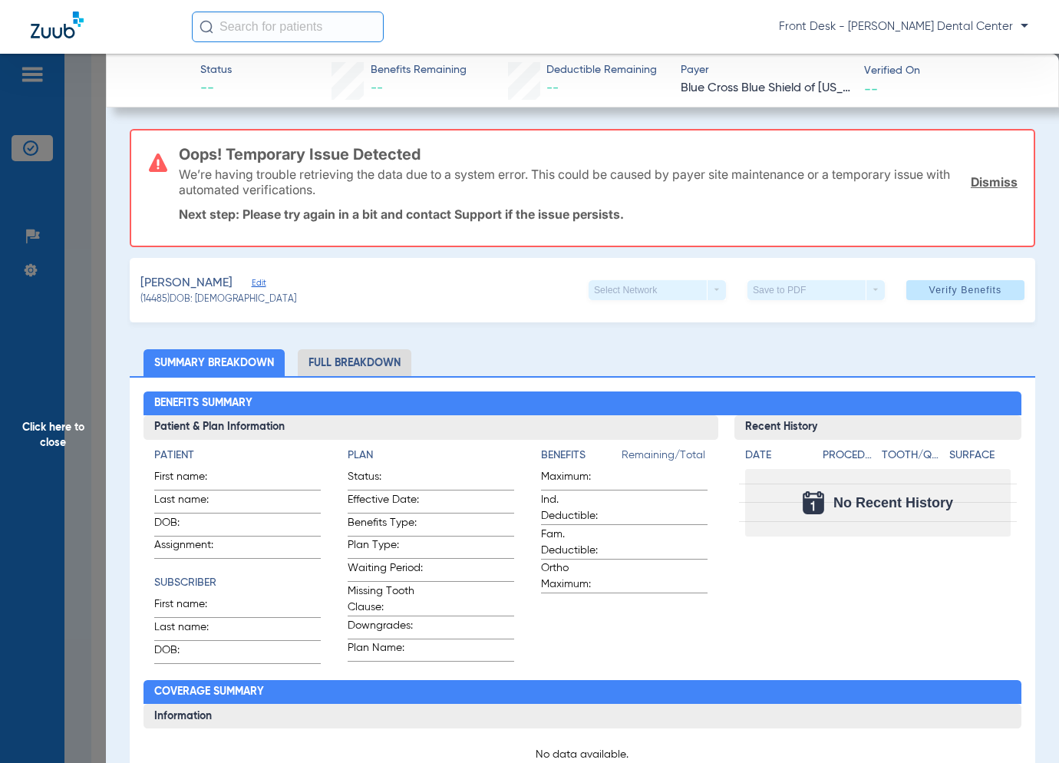
click at [71, 383] on span "Click here to close" at bounding box center [53, 435] width 106 height 763
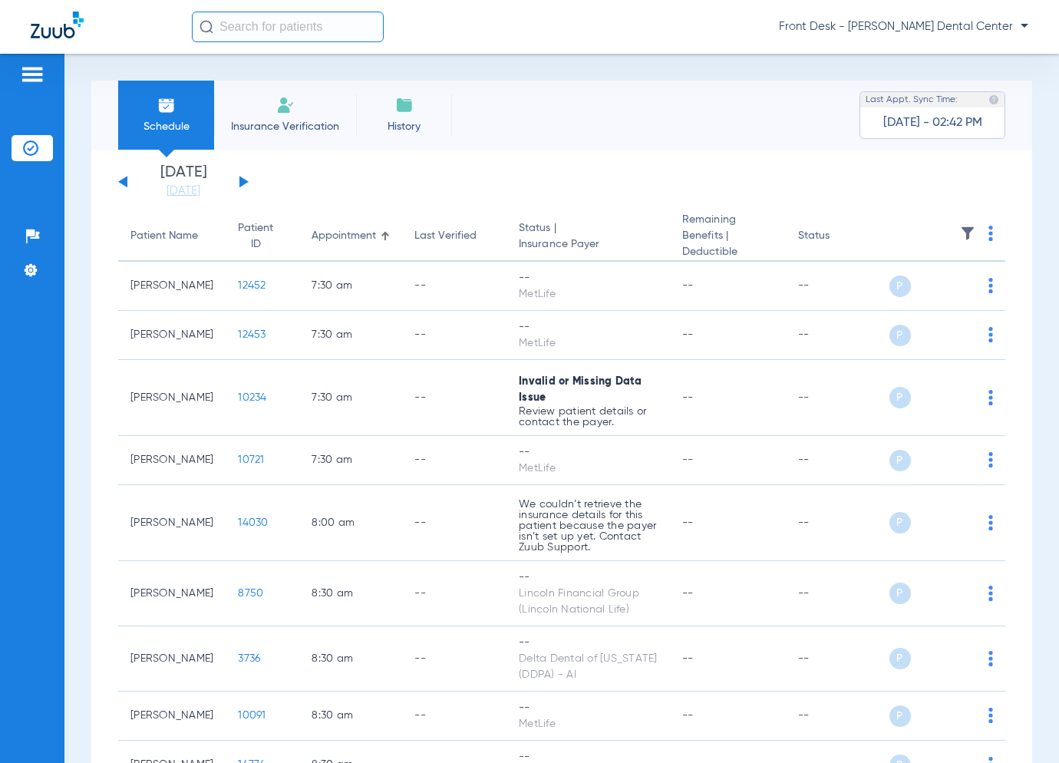
scroll to position [0, 0]
click at [239, 183] on button at bounding box center [243, 182] width 9 height 12
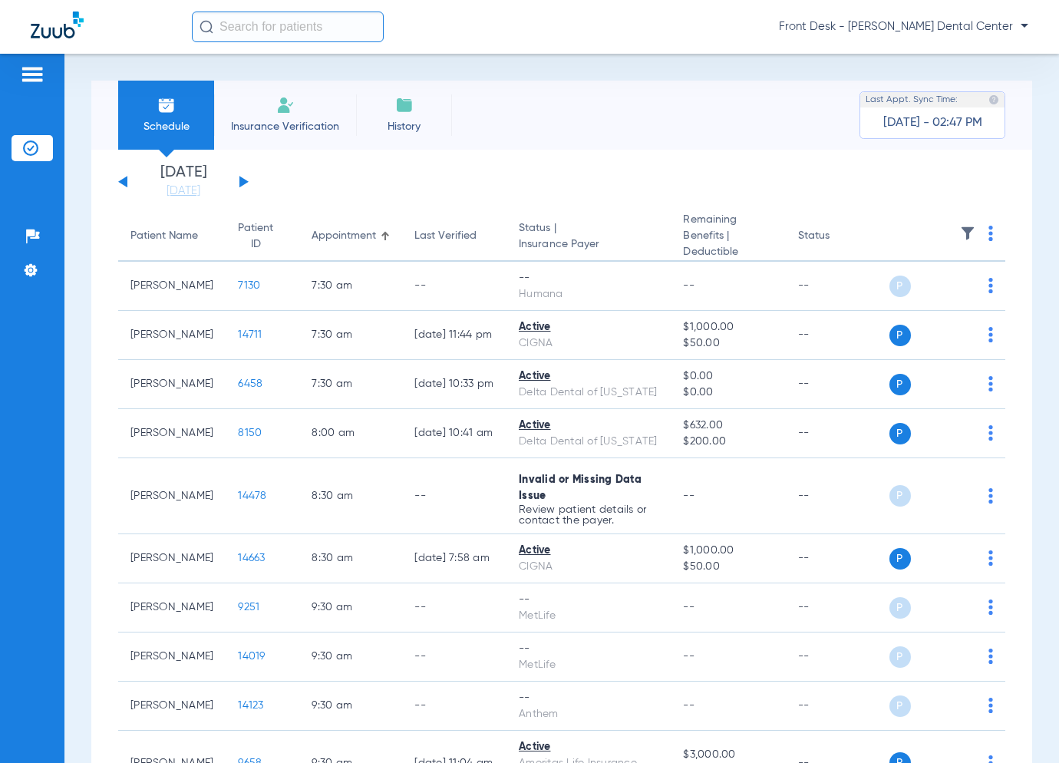
click at [242, 180] on button at bounding box center [243, 182] width 9 height 12
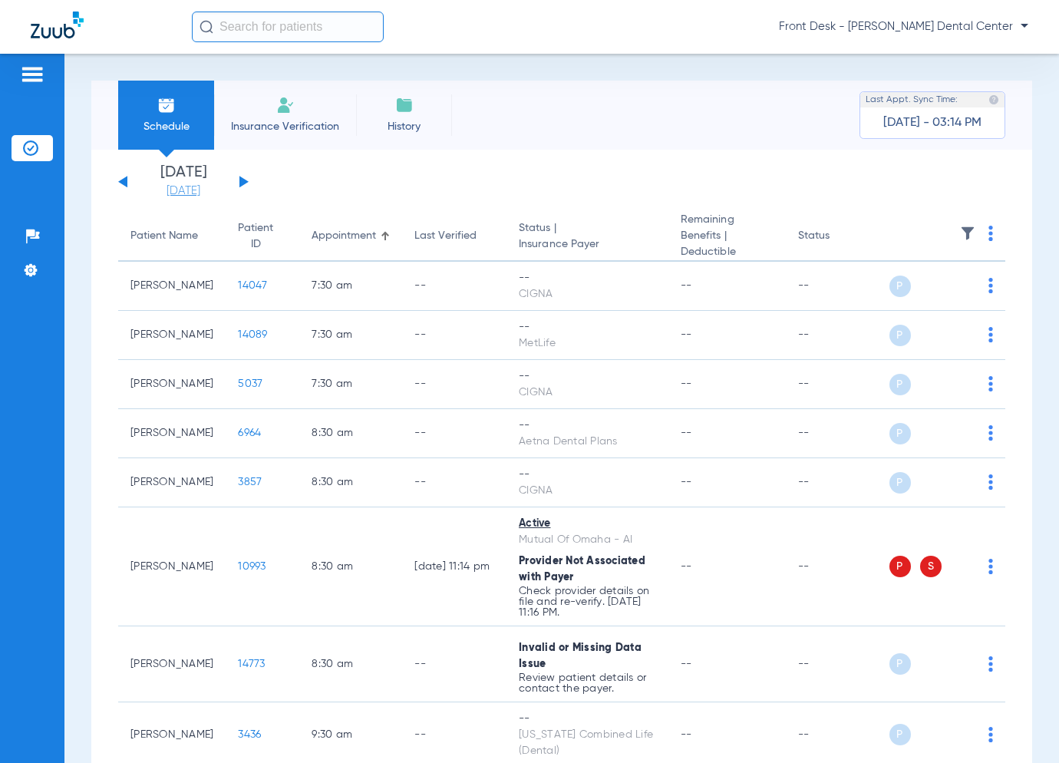
click at [200, 187] on link "[DATE]" at bounding box center [183, 190] width 92 height 15
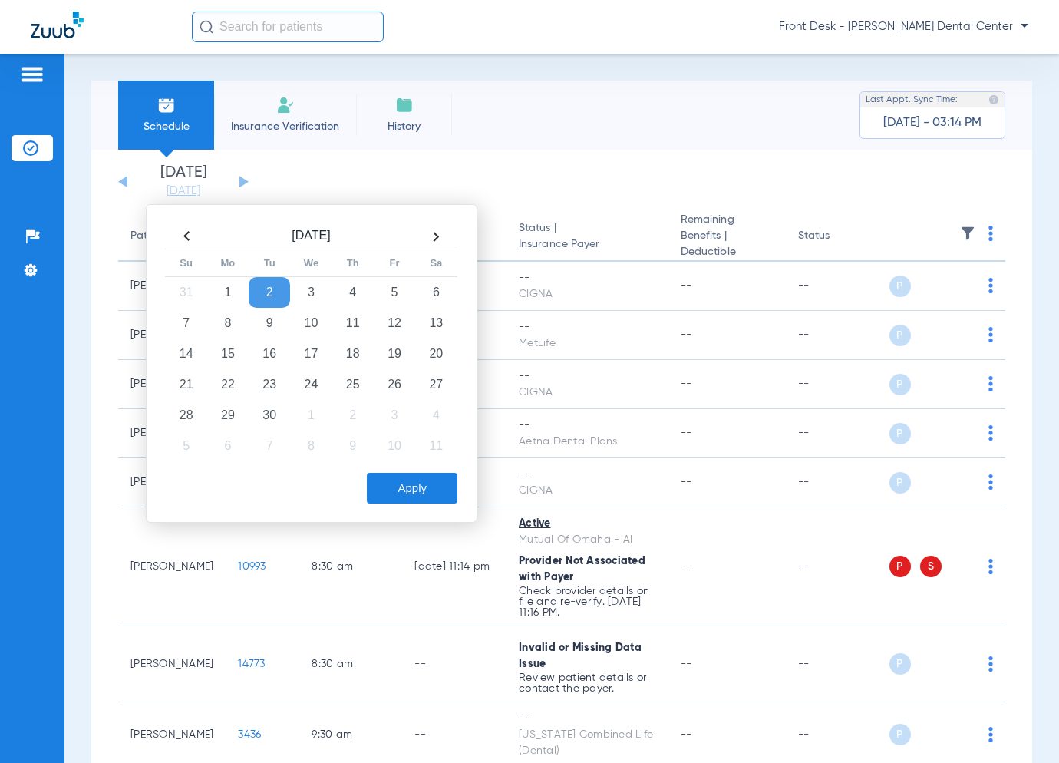
click at [176, 233] on th at bounding box center [186, 236] width 41 height 25
click at [307, 390] on td "20" at bounding box center [310, 384] width 41 height 31
click at [423, 483] on button "Apply" at bounding box center [412, 488] width 91 height 31
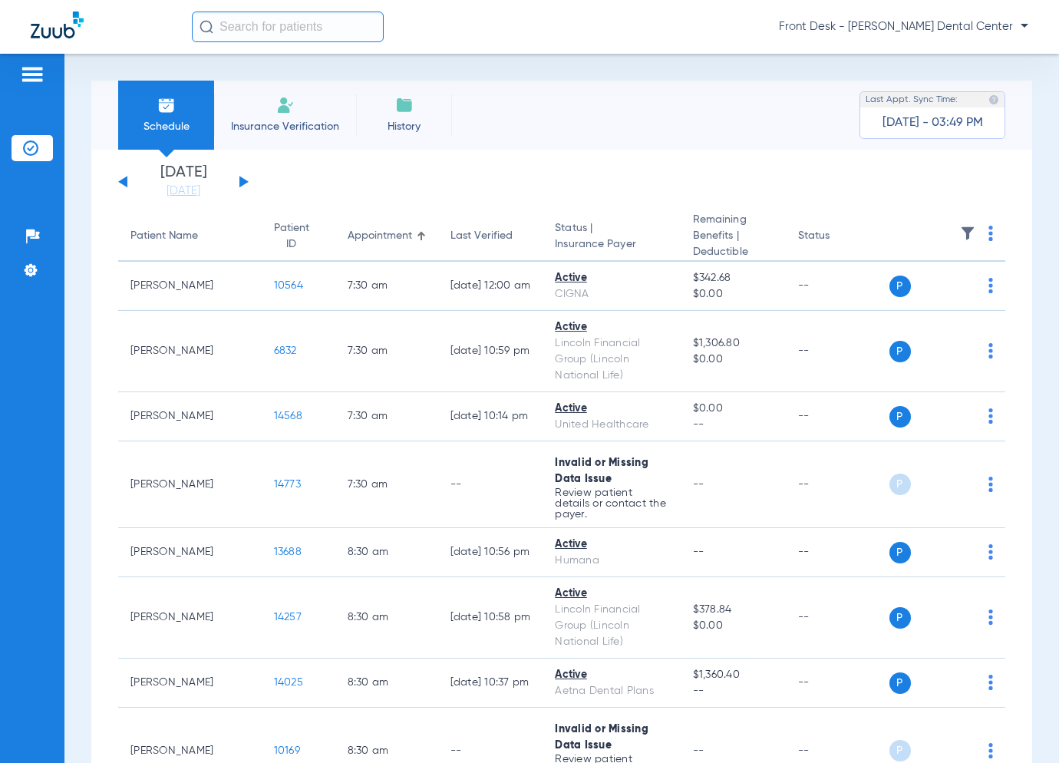
click at [244, 181] on button at bounding box center [243, 182] width 9 height 12
